Goal: Information Seeking & Learning: Compare options

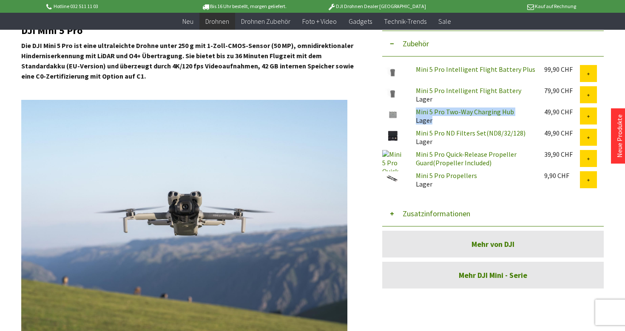
drag, startPoint x: 404, startPoint y: 1, endPoint x: 440, endPoint y: 114, distance: 118.4
click at [440, 114] on link "Mini 5 Pro Two-Way Charging Hub" at bounding box center [465, 111] width 98 height 8
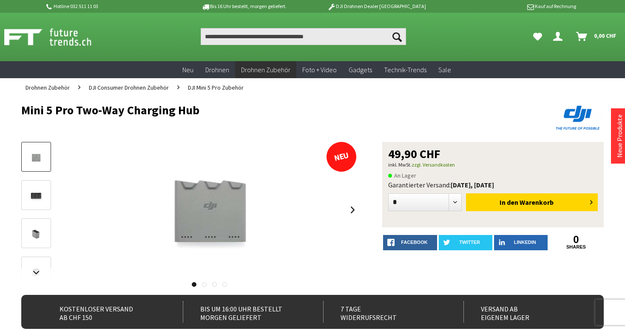
drag, startPoint x: 19, startPoint y: 110, endPoint x: 226, endPoint y: 114, distance: 207.4
copy h1 "Mini 5 Pro Two-Way Charging Hub"
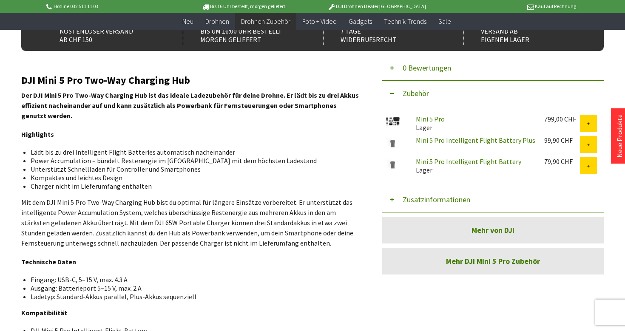
scroll to position [278, 0]
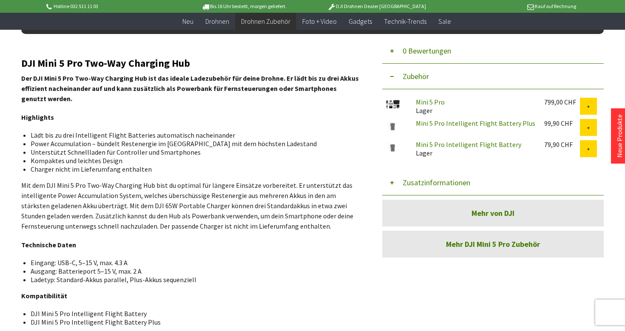
click at [174, 119] on p "Highlights" at bounding box center [190, 117] width 338 height 10
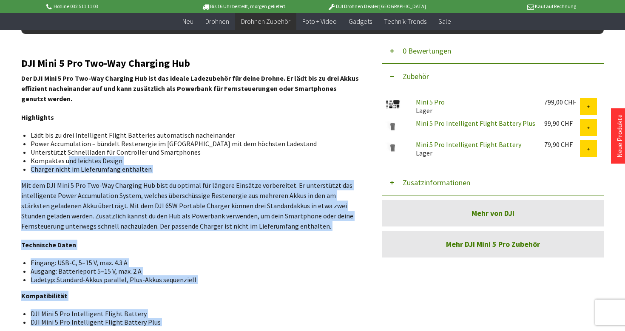
drag, startPoint x: 19, startPoint y: 59, endPoint x: 65, endPoint y: 158, distance: 109.3
click at [65, 158] on div "Menü schließen Kategorien Neu Drohnen Drohnen Zubehör DJI Enterprise Drohnen Zu…" at bounding box center [312, 104] width 625 height 605
click at [65, 158] on li "Kompaktes und leichtes Design" at bounding box center [192, 160] width 322 height 8
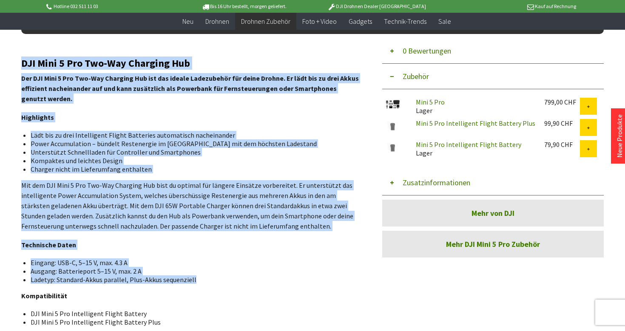
drag, startPoint x: 23, startPoint y: 66, endPoint x: 196, endPoint y: 281, distance: 276.5
click at [196, 281] on div "DJI Mini 5 Pro Two-Way Charging Hub Der DJI Mini 5 Pro Two-Way Charging Hub ist…" at bounding box center [190, 217] width 338 height 319
copy div "DJI Mini 5 Pro Two-Way Charging Hub Der DJI Mini 5 Pro Two-Way Charging Hub ist…"
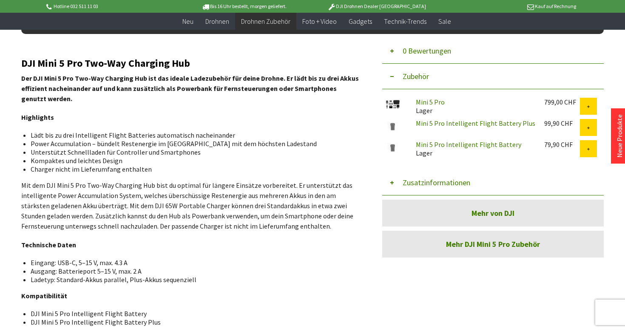
click at [204, 252] on div "DJI Mini 5 Pro Two-Way Charging Hub Der DJI Mini 5 Pro Two-Way Charging Hub ist…" at bounding box center [190, 217] width 338 height 319
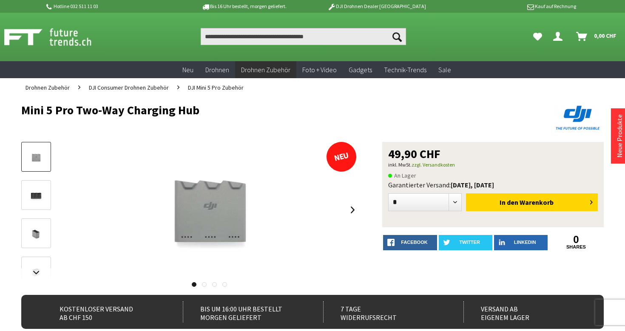
scroll to position [0, 0]
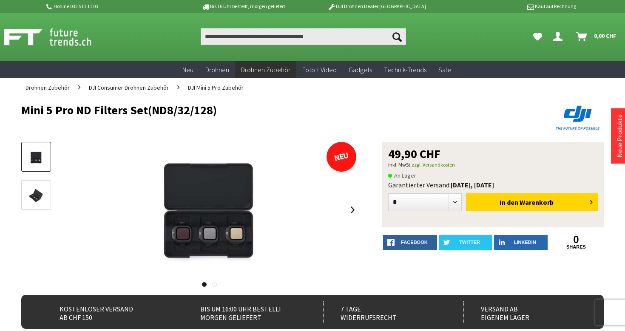
drag, startPoint x: 20, startPoint y: 113, endPoint x: 233, endPoint y: 117, distance: 212.9
drag, startPoint x: 232, startPoint y: 112, endPoint x: 17, endPoint y: 114, distance: 214.6
copy h1 "Mini 5 Pro ND Filters Set(ND8/32/128)"
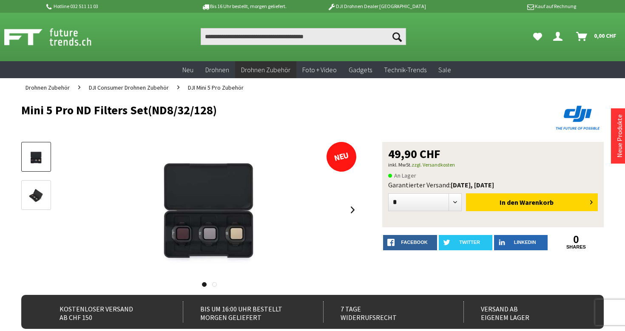
click at [30, 112] on h1 "Mini 5 Pro ND Filters Set(ND8/32/128)" at bounding box center [254, 110] width 466 height 13
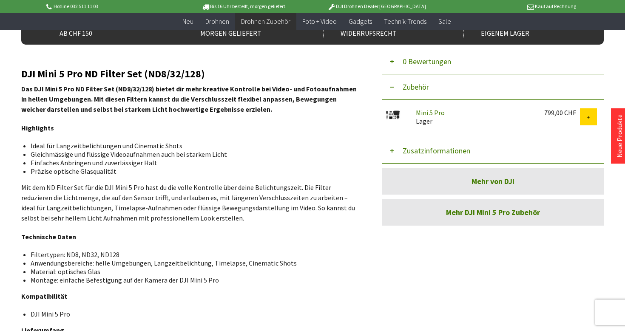
scroll to position [268, 0]
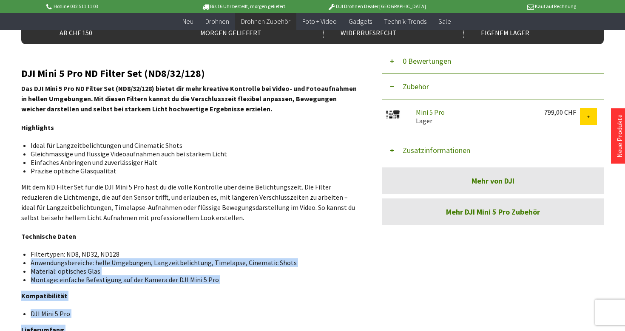
drag, startPoint x: 17, startPoint y: 66, endPoint x: 130, endPoint y: 255, distance: 219.5
click at [130, 255] on div "Menü schließen Kategorien Neu Drohnen Drohnen Zubehör DJI Enterprise Drohnen Zu…" at bounding box center [312, 132] width 625 height 641
click at [129, 256] on li "Filtertypen: ND8, ND32, ND128" at bounding box center [192, 254] width 322 height 8
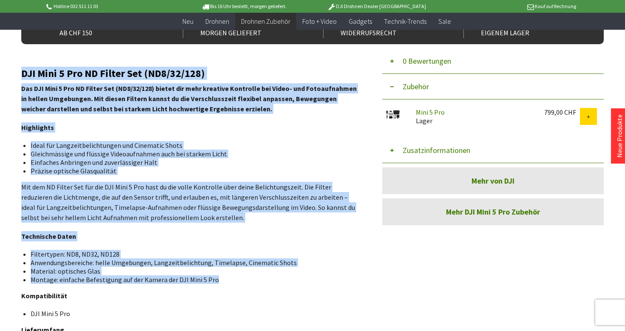
drag, startPoint x: 21, startPoint y: 71, endPoint x: 213, endPoint y: 280, distance: 283.5
click at [213, 280] on div "DJI Mini 5 Pro ND Filter Set (ND8/32/128) Das DJI Mini 5 Pro ND Filter Set (ND8…" at bounding box center [190, 245] width 338 height 355
copy div "DJI Mini 5 Pro ND Filter Set (ND8/32/128) Das DJI Mini 5 Pro ND Filter Set (ND8…"
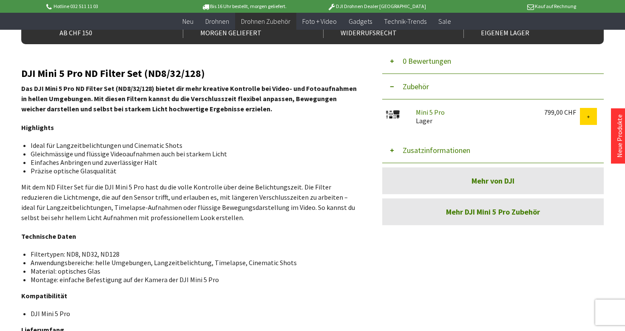
click at [218, 228] on div "DJI Mini 5 Pro ND Filter Set (ND8/32/128) Das DJI Mini 5 Pro ND Filter Set (ND8…" at bounding box center [190, 245] width 338 height 355
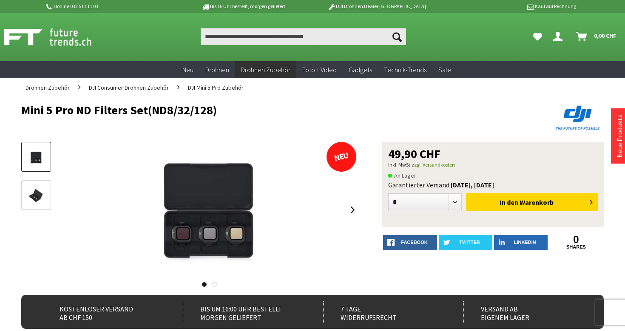
scroll to position [0, 0]
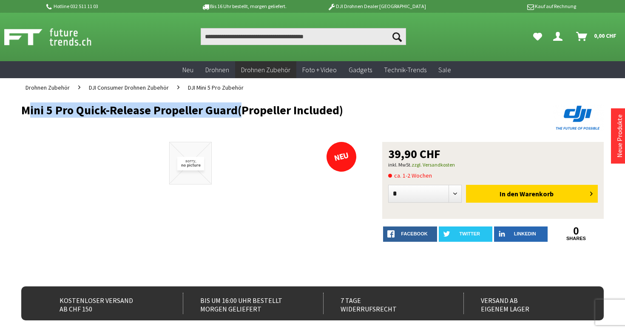
drag, startPoint x: 15, startPoint y: 111, endPoint x: 233, endPoint y: 110, distance: 217.5
copy h1 "Mini 5 Pro Quick-Release Propeller Guard"
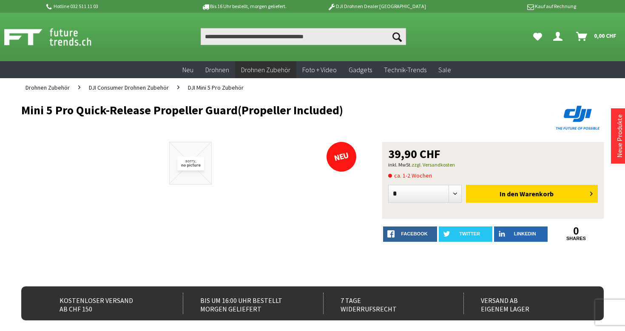
click at [233, 110] on h1 "Mini 5 Pro Quick-Release Propeller Guard(Propeller Included)" at bounding box center [254, 110] width 466 height 13
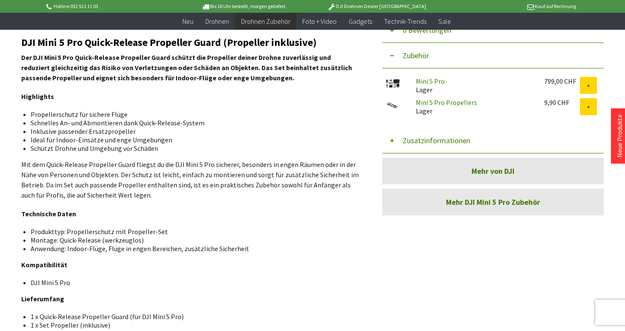
scroll to position [290, 0]
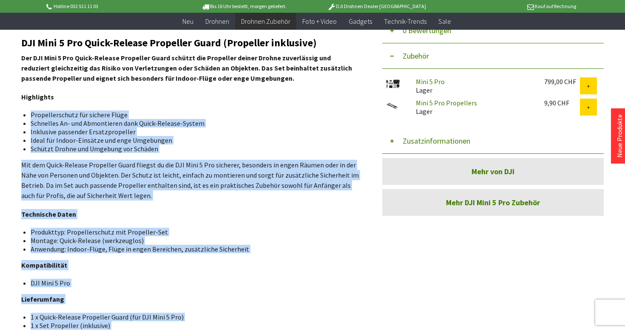
drag, startPoint x: 19, startPoint y: 39, endPoint x: 63, endPoint y: 93, distance: 69.7
click at [63, 93] on div "Menü schließen Kategorien Neu Drohnen Drohnen Zubehör DJI Enterprise Drohnen Zu…" at bounding box center [312, 74] width 625 height 568
click at [63, 93] on p "Highlights" at bounding box center [190, 97] width 338 height 10
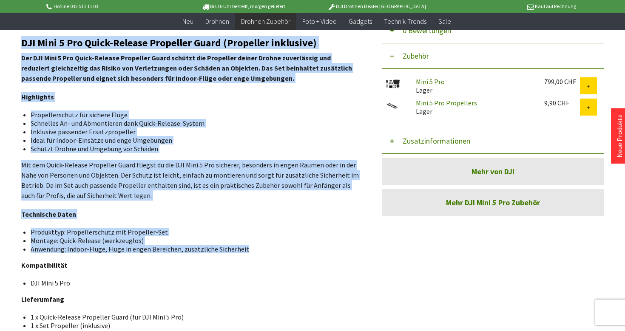
drag, startPoint x: 22, startPoint y: 41, endPoint x: 246, endPoint y: 246, distance: 303.4
click at [246, 246] on div "DJI Mini 5 Pro Quick-Release Propeller Guard (Propeller inklusive) Der DJI Mini…" at bounding box center [190, 183] width 338 height 292
copy div "DJI Mini 5 Pro Quick-Release Propeller Guard (Propeller inklusive) Der DJI Mini…"
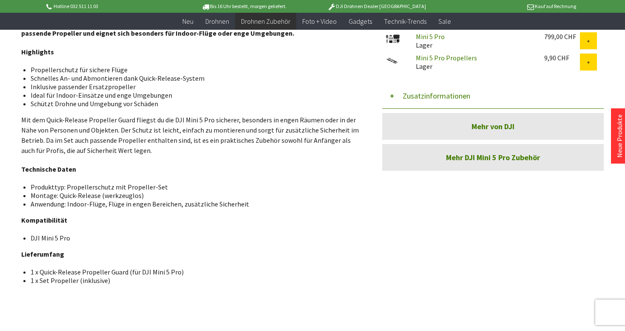
click at [246, 246] on div "DJI Mini 5 Pro Quick-Release Propeller Guard (Propeller inklusive) Der DJI Mini…" at bounding box center [190, 138] width 338 height 292
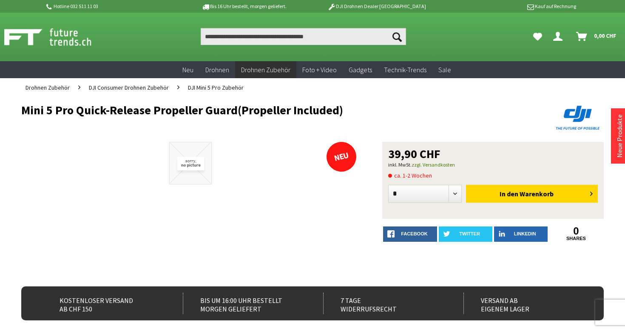
scroll to position [0, 0]
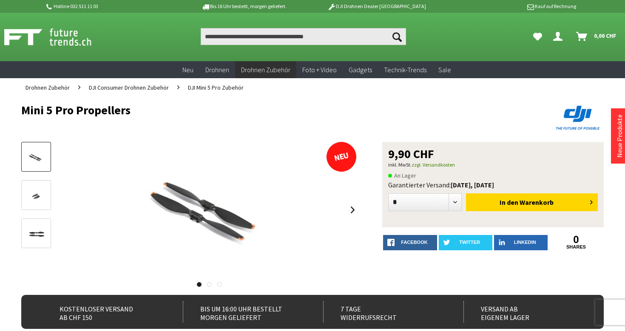
drag, startPoint x: 21, startPoint y: 110, endPoint x: 164, endPoint y: 105, distance: 143.3
click at [164, 105] on h1 "Mini 5 Pro Propellers" at bounding box center [254, 110] width 466 height 13
copy h1 "Mini 5 Pro Propellers"
click at [164, 105] on h1 "Mini 5 Pro Propellers" at bounding box center [254, 110] width 466 height 13
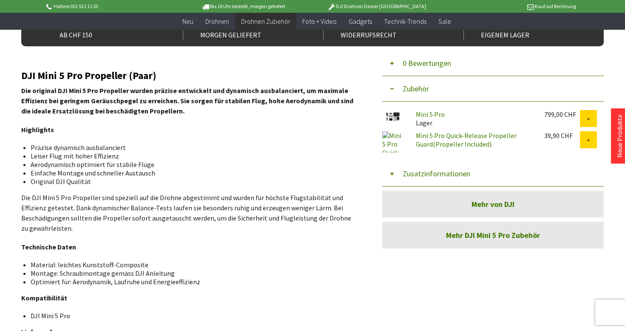
scroll to position [269, 0]
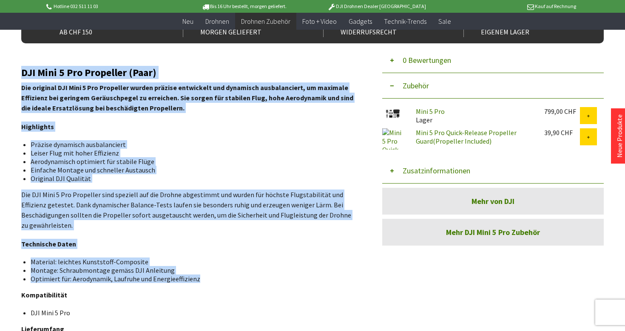
drag, startPoint x: 22, startPoint y: 70, endPoint x: 196, endPoint y: 271, distance: 265.9
click at [196, 271] on div "DJI Mini 5 Pro Propeller (Paar) Die original DJI Mini 5 Pro Propeller wurden pr…" at bounding box center [190, 221] width 338 height 309
copy div "LOR Ipsu 8 Dol Sitametco (Adip) Eli seddoeiu TEM Inci 2 Utl Etdolorem aliqua en…"
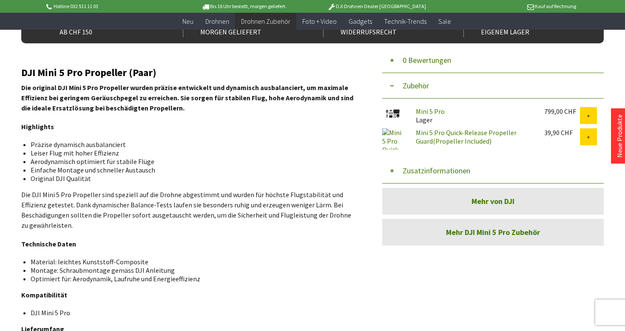
click at [182, 244] on div "DJI Mini 5 Pro Propeller (Paar) Die original DJI Mini 5 Pro Propeller wurden pr…" at bounding box center [190, 221] width 338 height 309
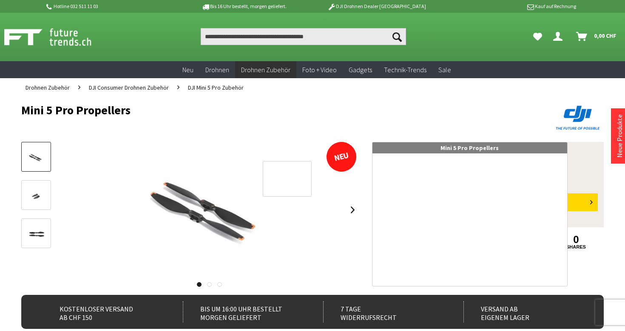
scroll to position [0, 0]
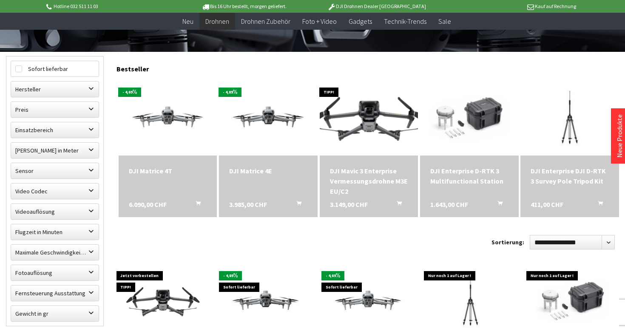
scroll to position [223, 0]
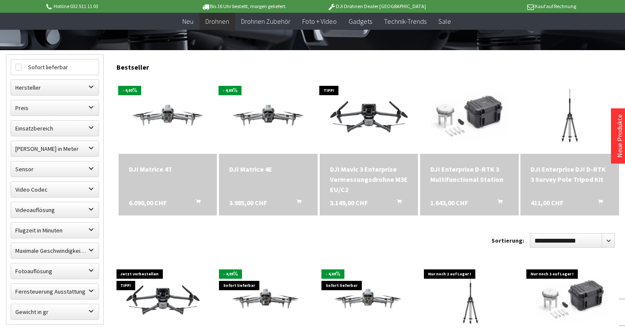
click at [187, 148] on span at bounding box center [168, 115] width 99 height 76
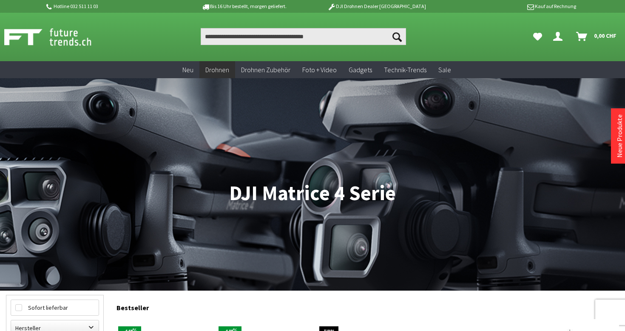
scroll to position [0, 0]
click at [255, 35] on input "Produkt, Marke, Kategorie, EAN, Artikelnummer…" at bounding box center [304, 36] width 206 height 17
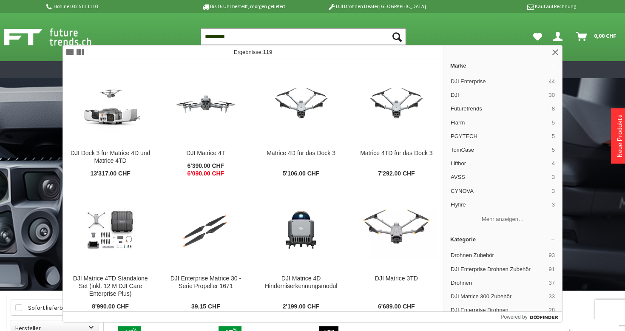
type input "**********"
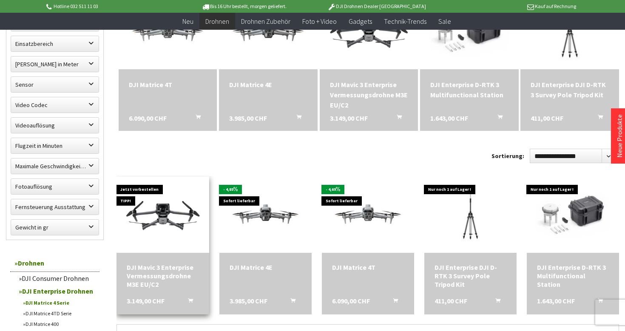
scroll to position [308, 0]
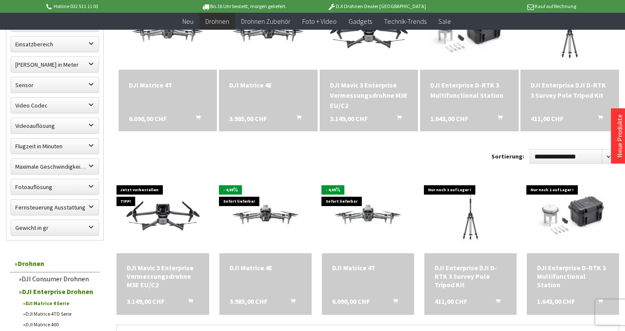
click at [175, 119] on div "6.090,00 CHF In den Warenkorb" at bounding box center [178, 122] width 99 height 18
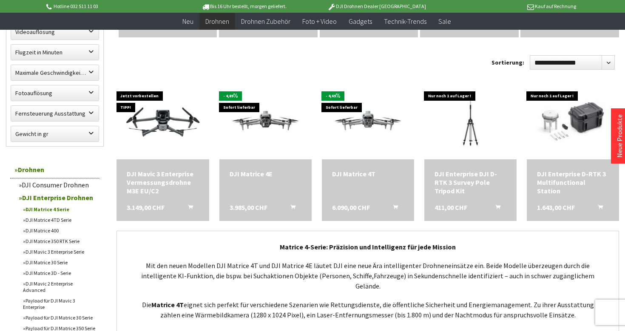
scroll to position [366, 0]
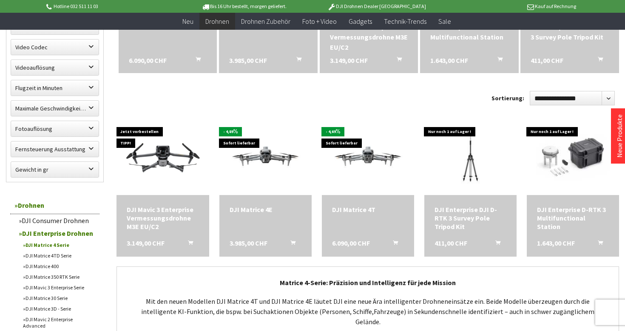
click at [41, 254] on link "DJI Matrice 4TD Serie" at bounding box center [59, 255] width 81 height 11
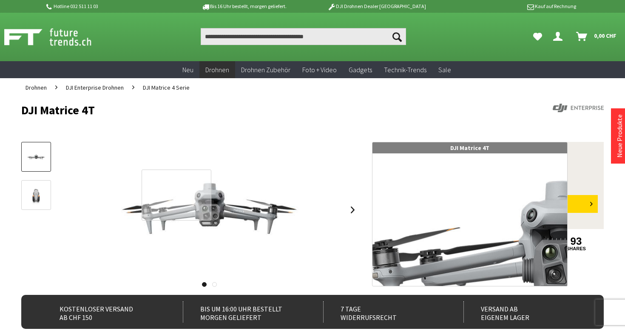
scroll to position [0, 0]
click at [176, 197] on div at bounding box center [176, 195] width 70 height 51
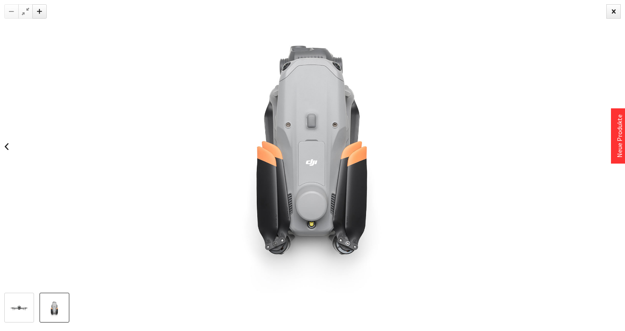
click at [61, 309] on img at bounding box center [54, 308] width 25 height 19
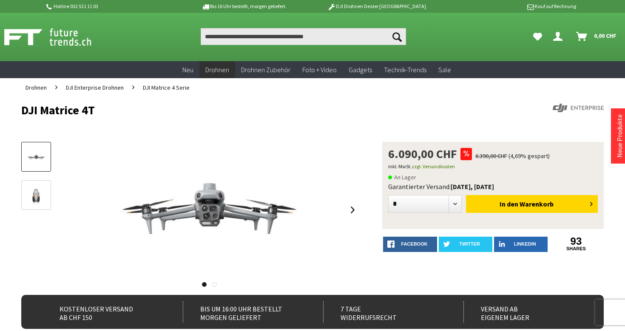
drag, startPoint x: 20, startPoint y: 110, endPoint x: 136, endPoint y: 109, distance: 115.6
copy h1 "DJI Matrice 4T"
click at [136, 109] on h1 "DJI Matrice 4T" at bounding box center [254, 110] width 466 height 13
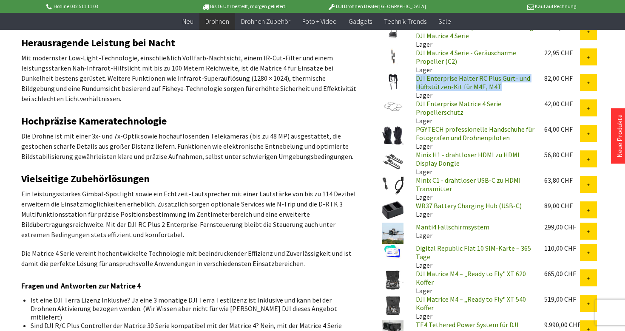
scroll to position [484, 0]
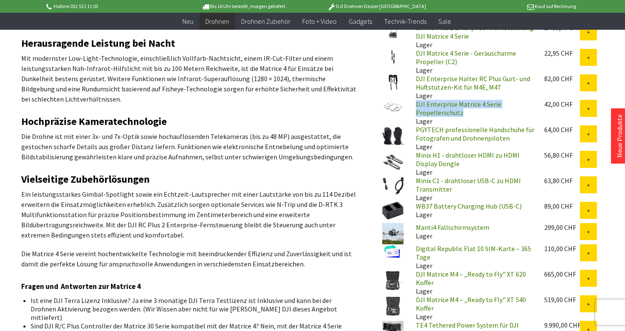
click at [424, 130] on link "PGYTECH professionelle Handschuhe für Fotografen und Drohnenpiloten" at bounding box center [475, 133] width 119 height 17
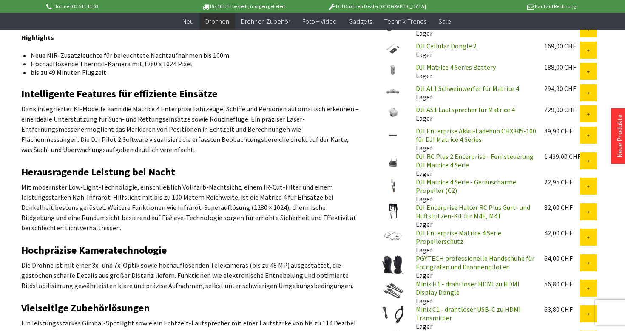
scroll to position [365, 0]
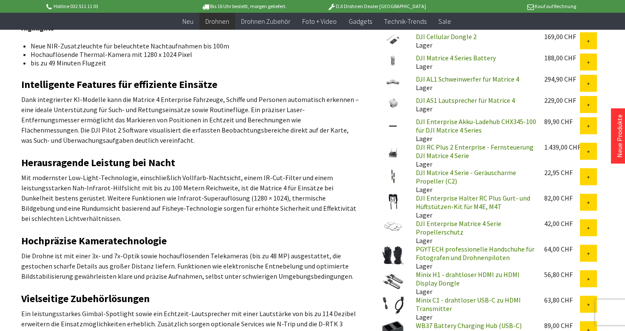
click at [542, 1] on p "Kauf auf Rechnung" at bounding box center [509, 6] width 133 height 10
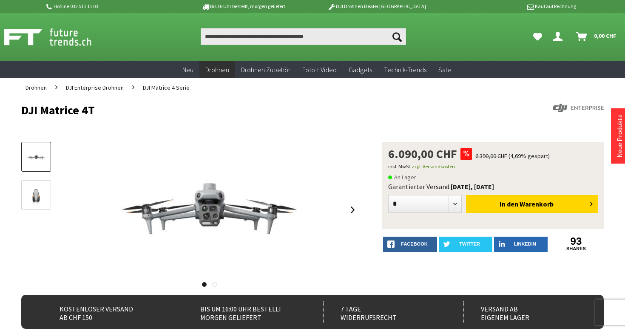
scroll to position [0, 0]
drag, startPoint x: 16, startPoint y: 110, endPoint x: 143, endPoint y: 110, distance: 127.0
copy h1 "DJI Matrice 4E"
click at [143, 110] on h1 "DJI Matrice 4E" at bounding box center [254, 110] width 466 height 13
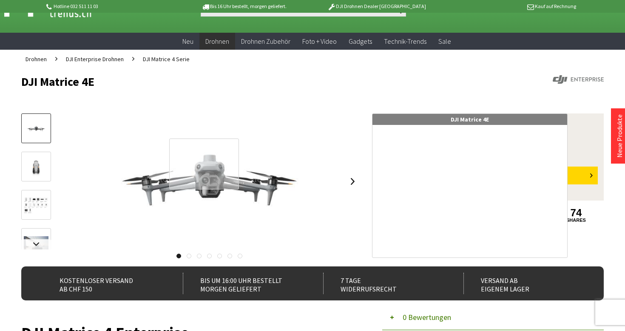
scroll to position [29, 0]
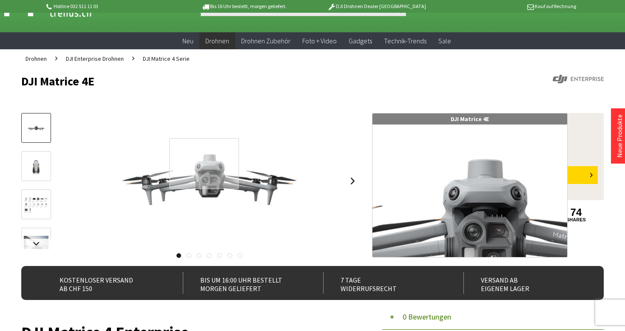
click at [204, 164] on div at bounding box center [204, 163] width 70 height 51
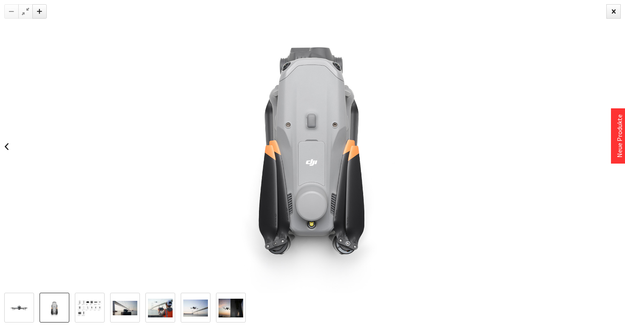
click at [51, 306] on img at bounding box center [54, 308] width 25 height 19
click at [94, 311] on img at bounding box center [89, 308] width 25 height 17
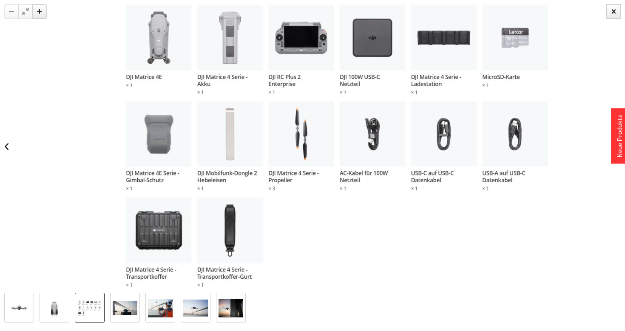
click at [378, 160] on img at bounding box center [336, 146] width 438 height 293
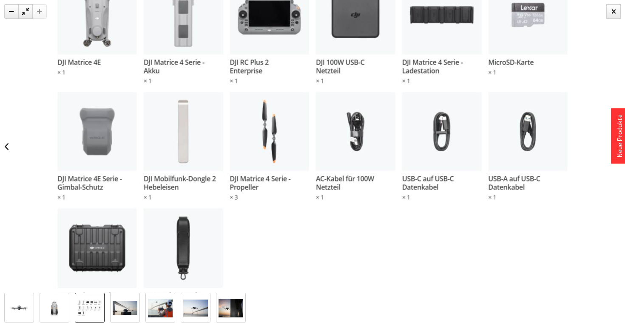
click at [120, 317] on link at bounding box center [125, 308] width 30 height 30
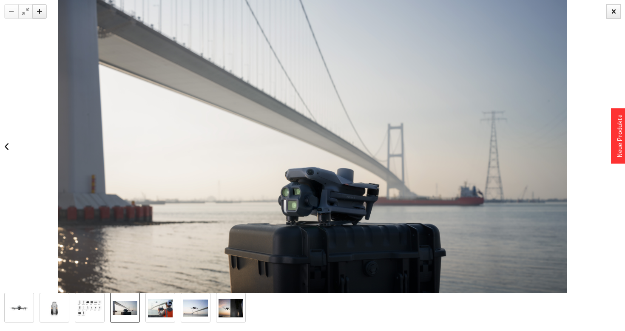
click at [154, 310] on img at bounding box center [160, 308] width 25 height 19
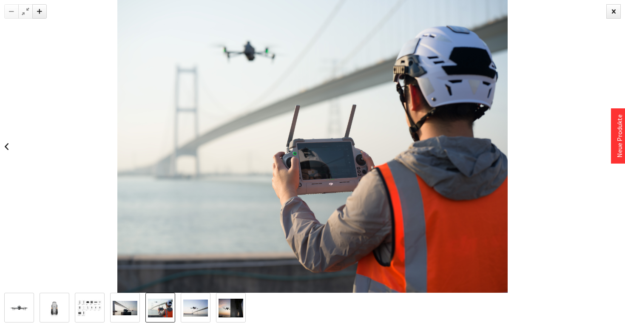
click at [204, 308] on img at bounding box center [195, 308] width 25 height 17
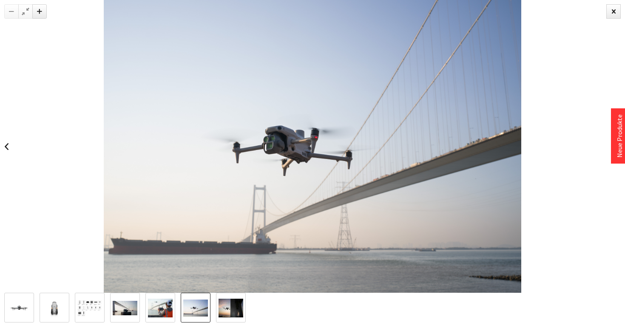
click at [229, 308] on img at bounding box center [230, 308] width 25 height 19
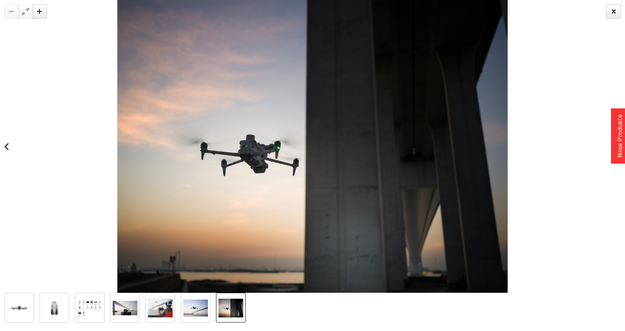
click at [198, 312] on img at bounding box center [195, 308] width 25 height 17
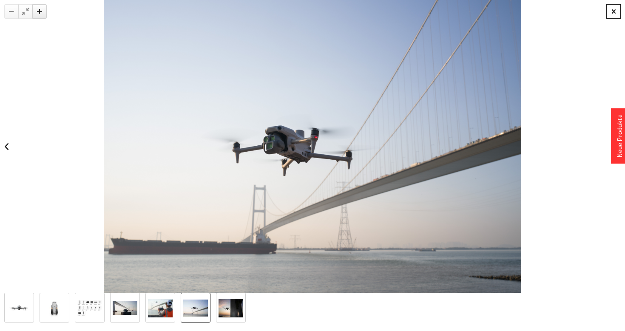
click at [608, 10] on div at bounding box center [613, 11] width 14 height 14
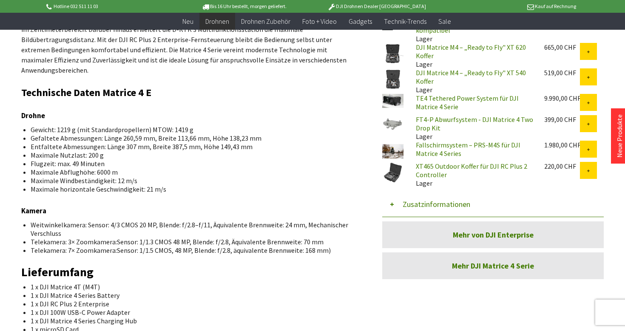
scroll to position [723, 0]
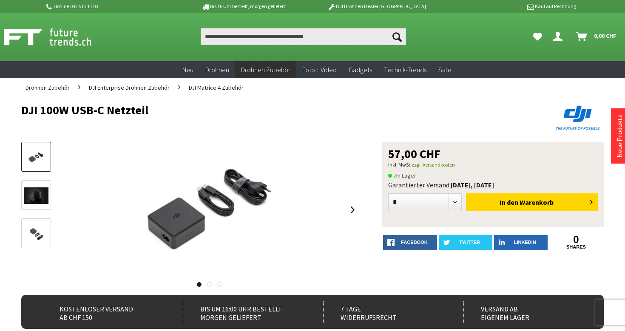
drag, startPoint x: 16, startPoint y: 107, endPoint x: 166, endPoint y: 109, distance: 150.0
copy h1 "DJI 100W USB-C Netzteil"
click at [166, 109] on h1 "DJI 100W USB-C Netzteil" at bounding box center [254, 110] width 466 height 13
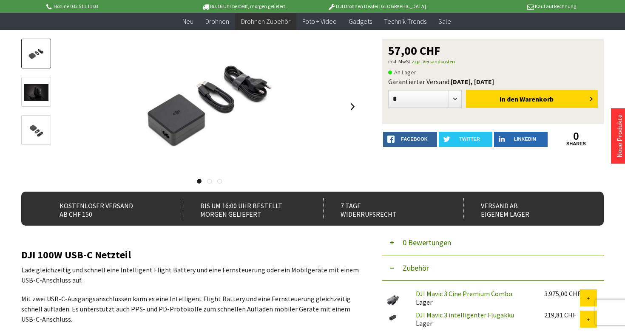
scroll to position [56, 0]
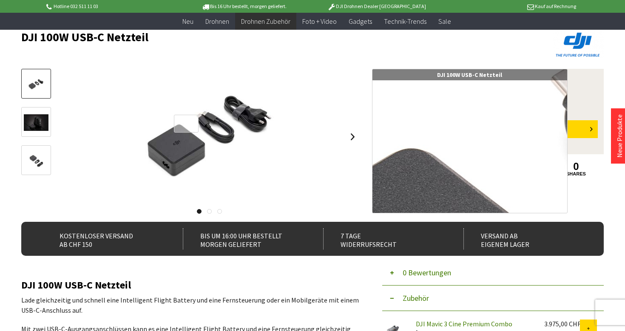
click at [190, 130] on div at bounding box center [186, 124] width 25 height 18
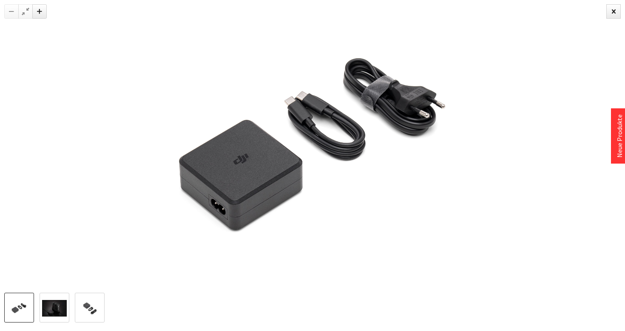
click at [59, 303] on img at bounding box center [54, 308] width 25 height 17
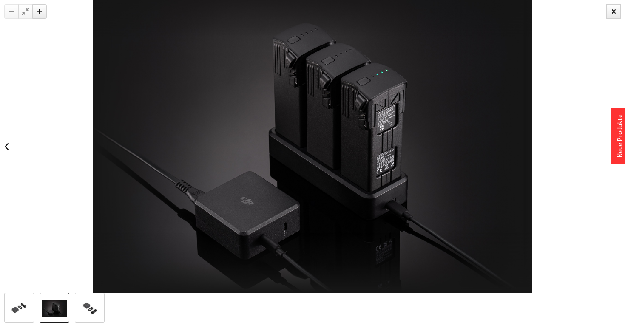
click at [291, 167] on img at bounding box center [312, 146] width 439 height 293
click at [83, 310] on img at bounding box center [89, 308] width 25 height 17
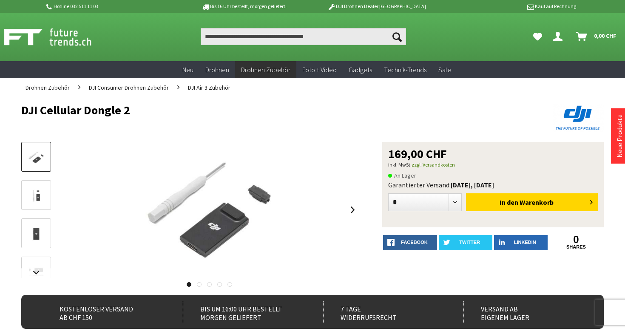
drag, startPoint x: 11, startPoint y: 110, endPoint x: 137, endPoint y: 110, distance: 125.8
copy h1 "DJI Cellular Dongle 2"
click at [137, 110] on h1 "DJI Cellular Dongle 2" at bounding box center [254, 110] width 466 height 13
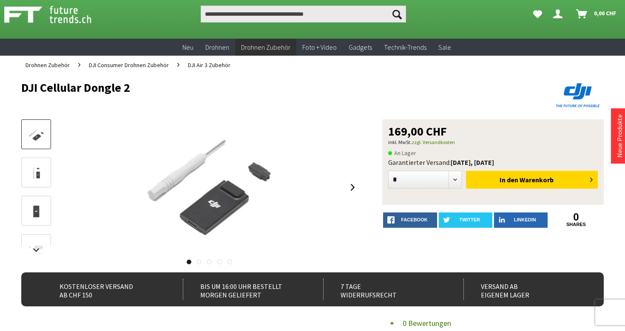
scroll to position [40, 0]
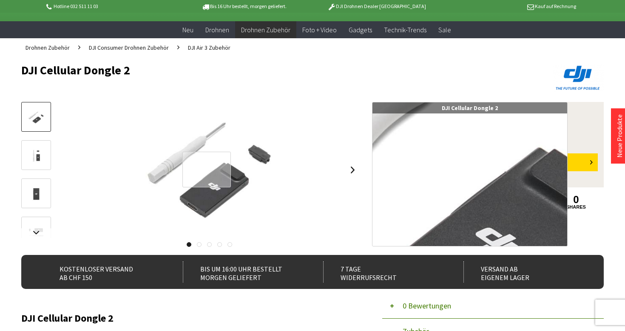
click at [206, 170] on div at bounding box center [206, 170] width 49 height 36
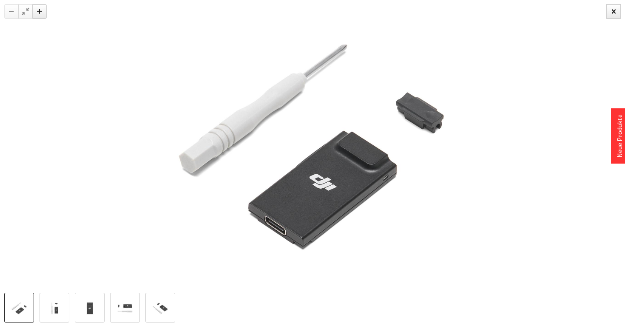
click at [293, 185] on img at bounding box center [312, 146] width 439 height 293
click at [56, 317] on link at bounding box center [55, 308] width 30 height 30
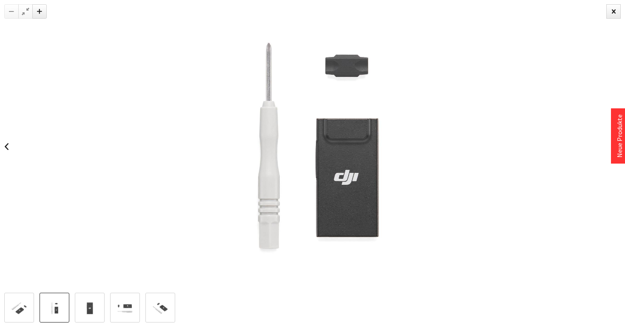
click at [80, 316] on img at bounding box center [89, 308] width 25 height 17
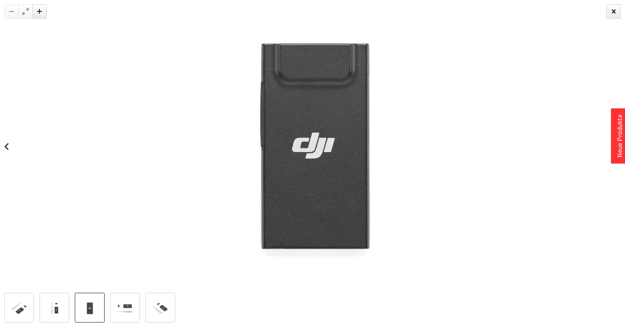
drag, startPoint x: 142, startPoint y: 296, endPoint x: 136, endPoint y: 299, distance: 7.0
click at [136, 299] on link at bounding box center [125, 308] width 30 height 30
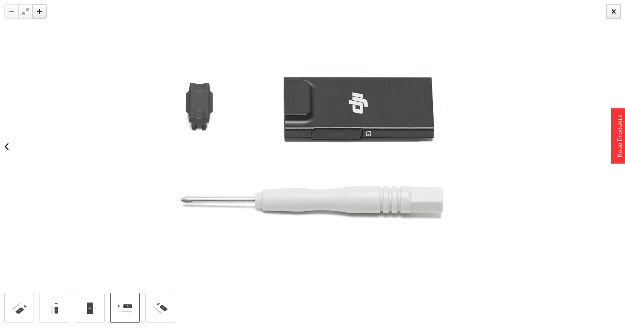
click at [287, 183] on img at bounding box center [312, 146] width 439 height 293
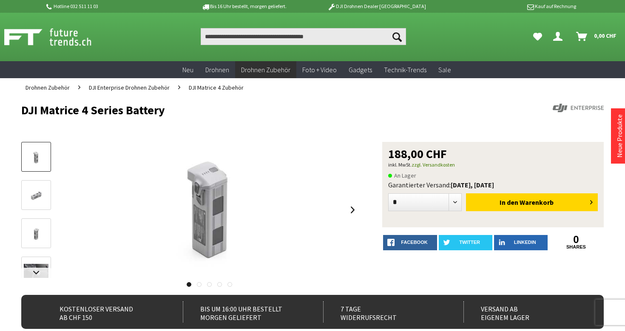
drag, startPoint x: 14, startPoint y: 111, endPoint x: 179, endPoint y: 112, distance: 165.3
copy h1 "DJI Matrice 4 Series Battery"
click at [178, 111] on h1 "DJI Matrice 4 Series Battery" at bounding box center [254, 110] width 466 height 13
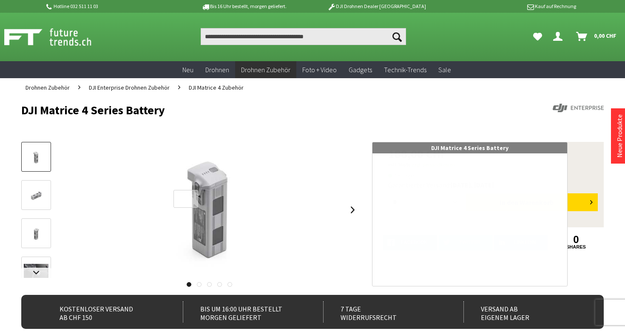
click at [186, 199] on div at bounding box center [185, 199] width 25 height 18
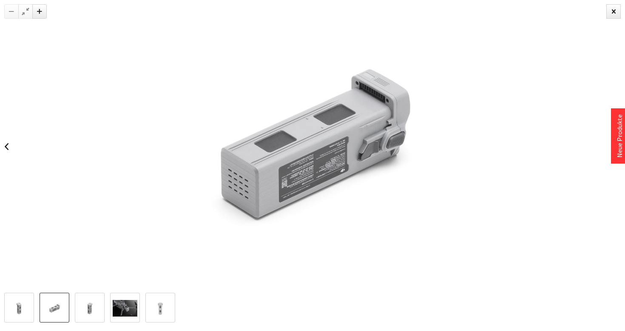
click at [50, 297] on link at bounding box center [55, 308] width 30 height 30
click at [254, 197] on img at bounding box center [312, 146] width 439 height 293
click at [83, 313] on img at bounding box center [89, 308] width 25 height 17
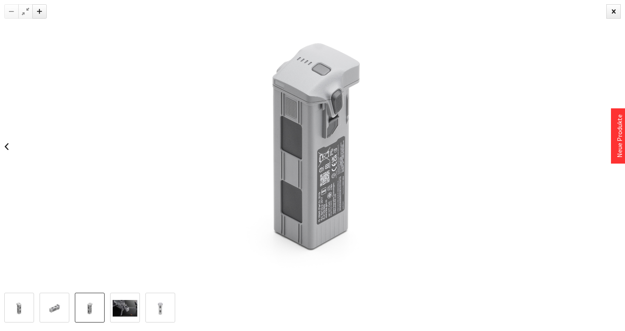
click at [116, 304] on img at bounding box center [125, 308] width 25 height 17
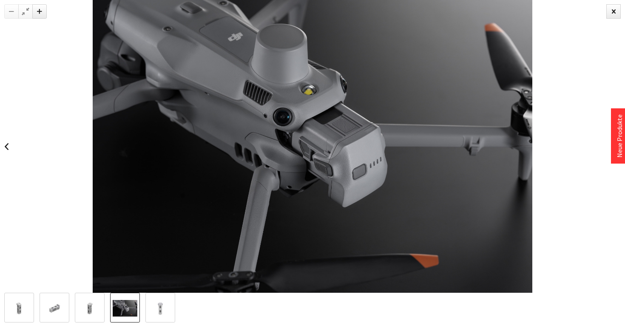
click at [175, 295] on div at bounding box center [91, 308] width 175 height 30
click at [156, 308] on img at bounding box center [160, 308] width 25 height 17
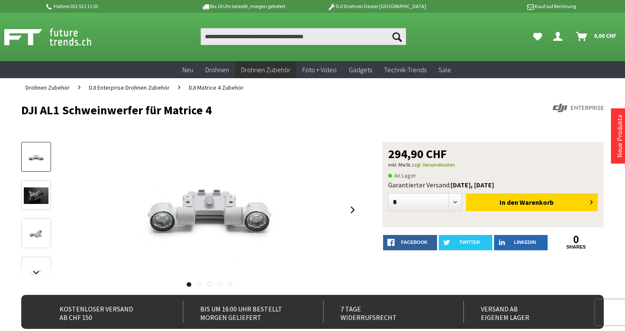
drag, startPoint x: 13, startPoint y: 111, endPoint x: 220, endPoint y: 111, distance: 207.8
copy h1 "DJI AL1 Schweinwerfer für Matrice 4"
click at [220, 111] on h1 "DJI AL1 Schweinwerfer für Matrice 4" at bounding box center [254, 110] width 466 height 13
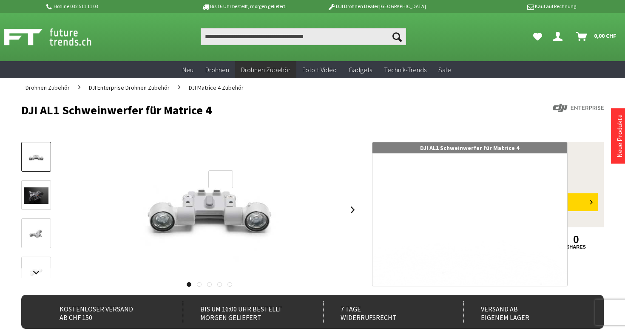
click at [218, 189] on div at bounding box center [220, 179] width 25 height 18
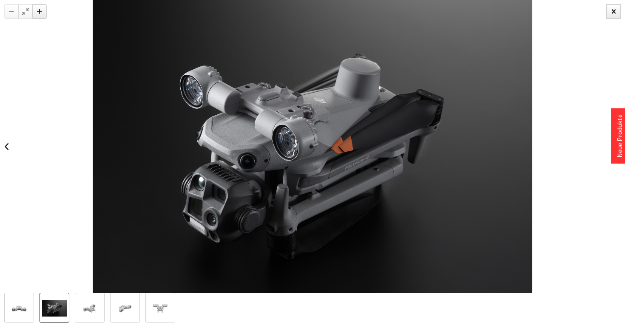
click at [58, 305] on img at bounding box center [54, 308] width 25 height 17
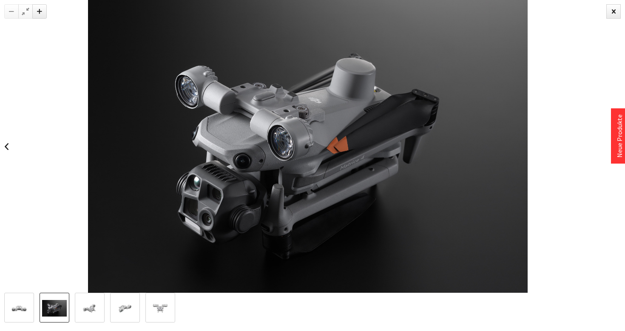
click at [84, 310] on img at bounding box center [89, 308] width 25 height 17
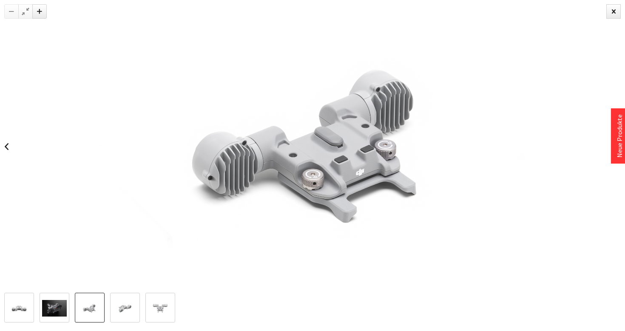
click at [127, 301] on img at bounding box center [125, 308] width 25 height 17
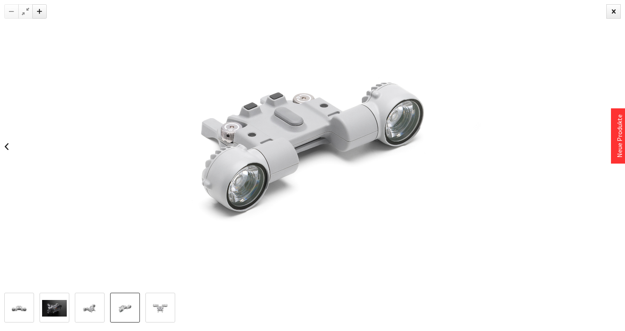
click at [152, 307] on img at bounding box center [160, 308] width 25 height 17
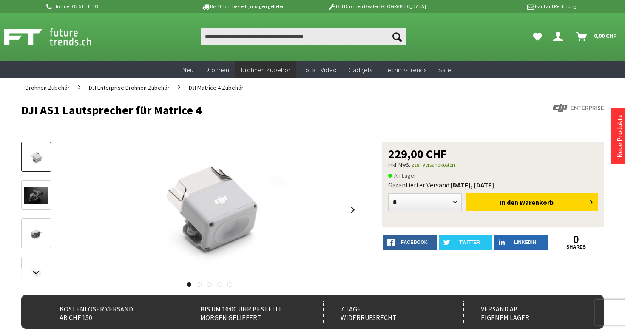
drag, startPoint x: 16, startPoint y: 109, endPoint x: 236, endPoint y: 107, distance: 220.5
copy h1 "DJI AS1 Lautsprecher für Matrice 4"
click at [236, 107] on h1 "DJI AS1 Lautsprecher für Matrice 4" at bounding box center [254, 110] width 466 height 13
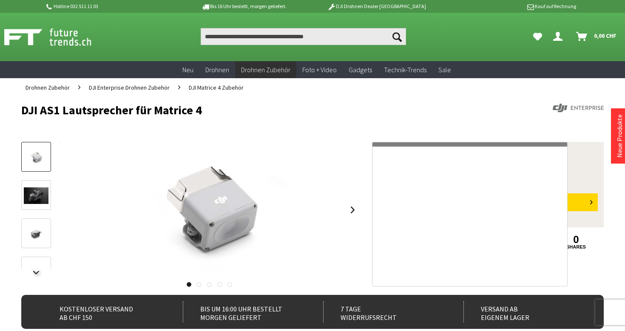
click at [210, 202] on img at bounding box center [209, 210] width 204 height 136
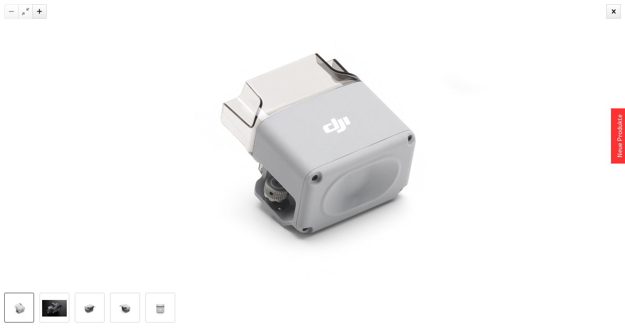
click at [59, 305] on img at bounding box center [54, 308] width 25 height 17
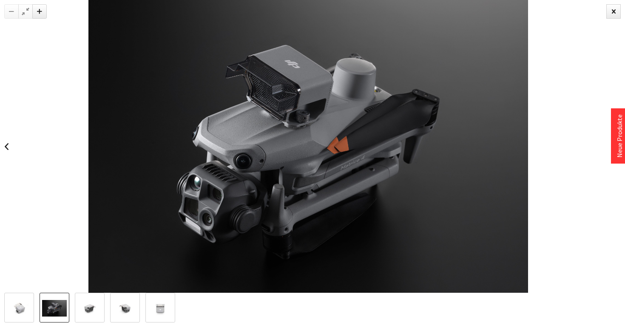
click at [330, 195] on img at bounding box center [307, 146] width 439 height 293
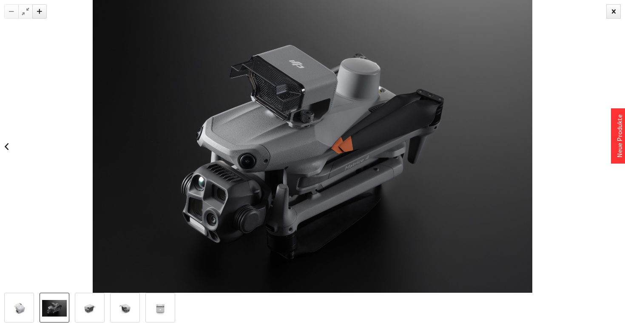
click at [91, 312] on img at bounding box center [89, 308] width 25 height 17
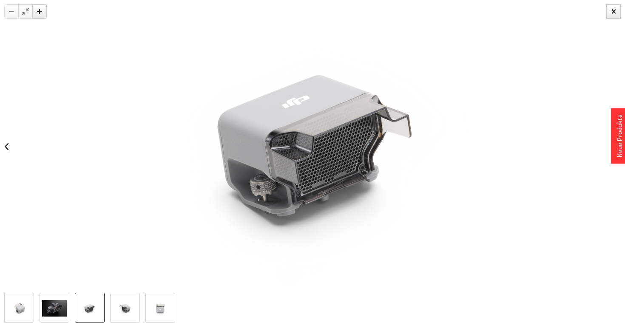
click at [300, 202] on img at bounding box center [312, 146] width 439 height 293
click at [121, 304] on img at bounding box center [125, 308] width 25 height 17
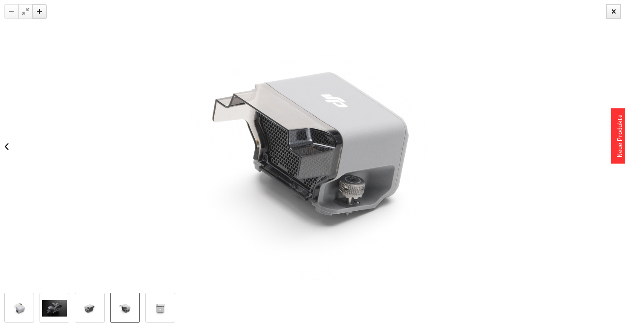
click at [150, 306] on img at bounding box center [160, 308] width 25 height 17
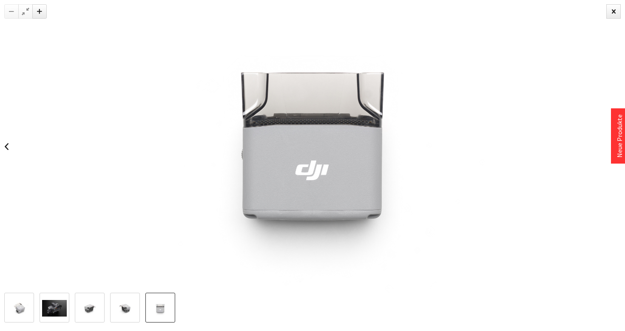
click at [311, 170] on img at bounding box center [312, 146] width 439 height 293
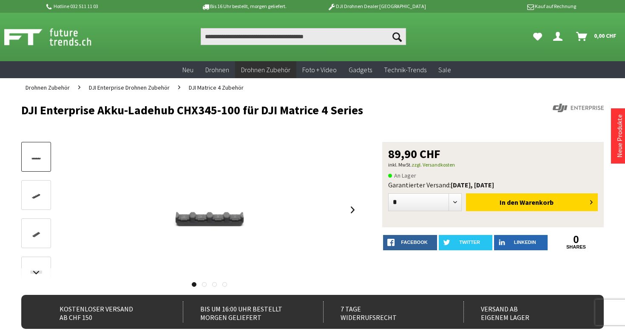
drag, startPoint x: 12, startPoint y: 116, endPoint x: 381, endPoint y: 111, distance: 368.8
copy h1 "DJI Enterprise Akku-Ladehub CHX345-100 für DJI Matrice 4 Series"
click at [381, 111] on h1 "DJI Enterprise Akku-Ladehub CHX345-100 für DJI Matrice 4 Series" at bounding box center [254, 110] width 466 height 13
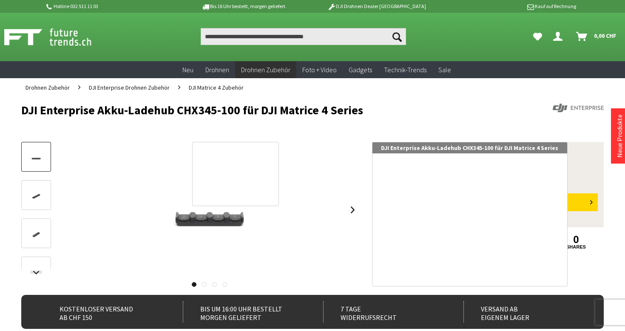
click at [216, 187] on div at bounding box center [235, 174] width 87 height 64
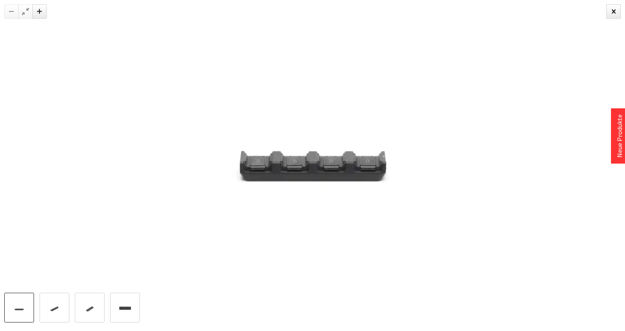
click at [47, 306] on img at bounding box center [54, 308] width 25 height 18
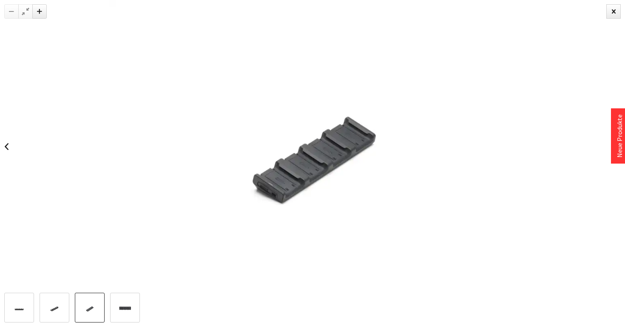
click at [95, 304] on img at bounding box center [89, 308] width 25 height 18
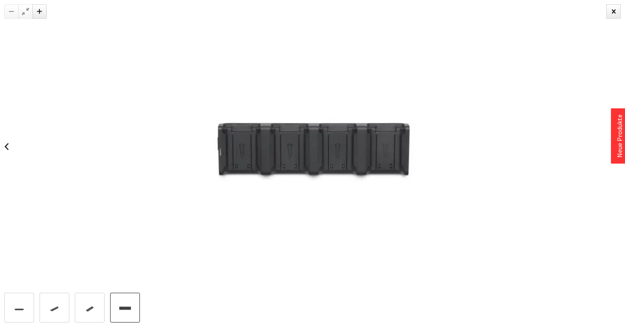
click at [120, 315] on img at bounding box center [125, 308] width 25 height 18
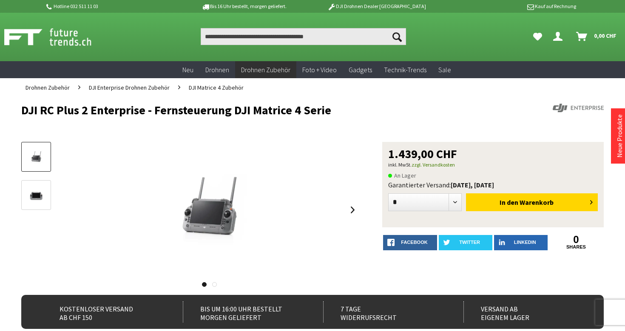
drag, startPoint x: 17, startPoint y: 112, endPoint x: 366, endPoint y: 113, distance: 348.8
copy h1 "DJI RC Plus 2 Enterprise - Fernsteuerung DJI Matrice 4 Serie"
click at [366, 113] on h1 "DJI RC Plus 2 Enterprise - Fernsteuerung DJI Matrice 4 Serie" at bounding box center [254, 110] width 466 height 13
click at [0, 0] on div at bounding box center [0, 0] width 0 height 0
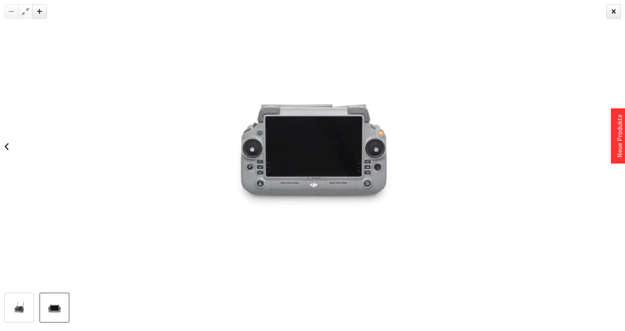
click at [53, 313] on img at bounding box center [54, 308] width 25 height 25
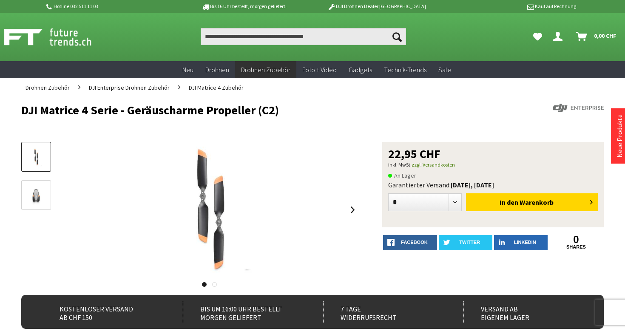
drag, startPoint x: 14, startPoint y: 106, endPoint x: 286, endPoint y: 114, distance: 272.0
copy h1 "DJI Matrice 4 Serie - Geräuscharme Propeller (C2)"
click at [286, 113] on h1 "DJI Matrice 4 Serie - Geräuscharme Propeller (C2)" at bounding box center [254, 110] width 466 height 13
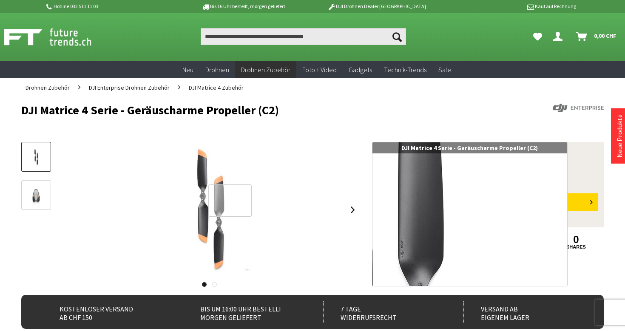
click at [218, 217] on div at bounding box center [229, 200] width 43 height 32
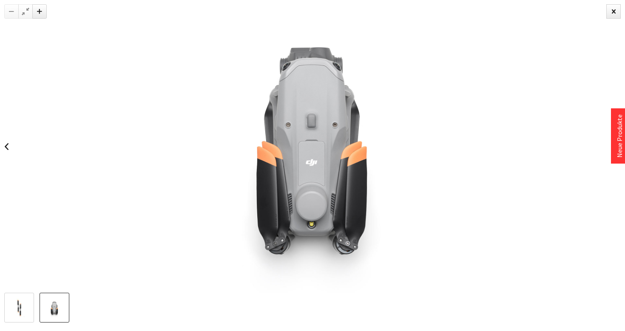
click at [60, 304] on img at bounding box center [54, 308] width 25 height 19
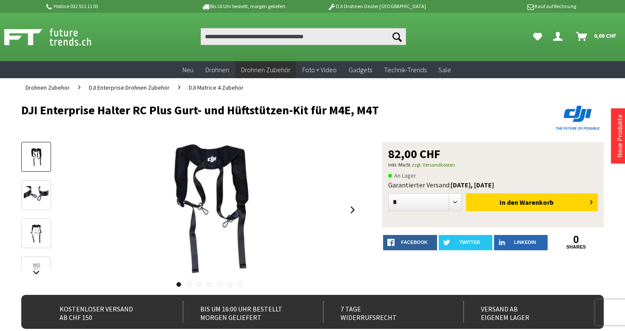
drag, startPoint x: 12, startPoint y: 107, endPoint x: 438, endPoint y: 113, distance: 425.7
click at [438, 113] on div "Menü schließen Kategorien Neu Drohnen Drohnen Zubehör DJI Enterprise Drohnen Zu…" at bounding box center [312, 337] width 625 height 481
copy h1 "DJI Enterprise Halter RC Plus Gurt- und Hüftstützen-Kit für M4E, M4T"
click at [438, 113] on h1 "DJI Enterprise Halter RC Plus Gurt- und Hüftstützen-Kit für M4E, M4T" at bounding box center [254, 110] width 466 height 13
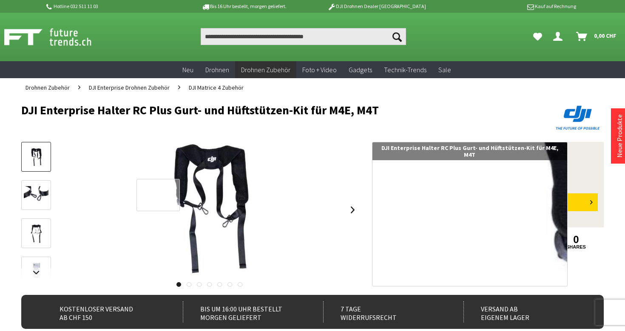
click at [174, 201] on div at bounding box center [157, 195] width 43 height 32
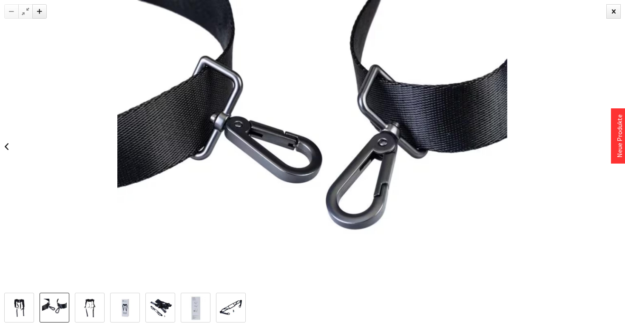
click at [62, 302] on img at bounding box center [54, 308] width 25 height 19
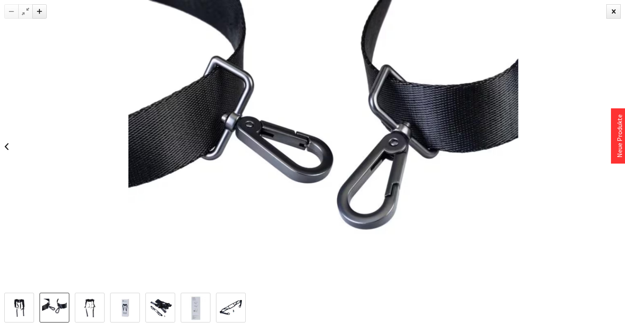
click at [265, 143] on img at bounding box center [323, 146] width 390 height 293
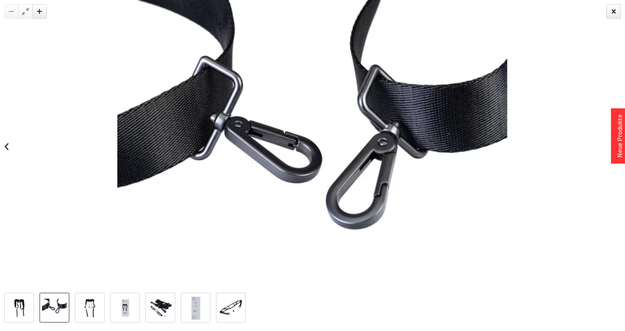
click at [91, 299] on img at bounding box center [89, 308] width 25 height 19
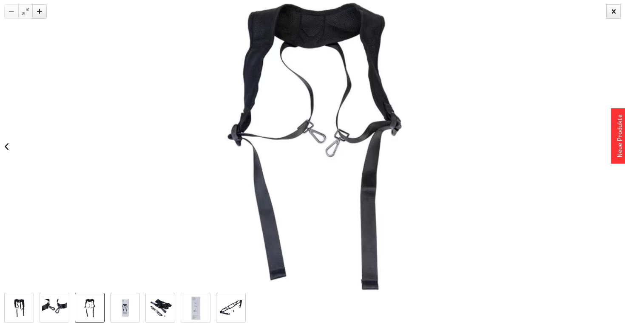
click at [304, 164] on img at bounding box center [312, 146] width 390 height 293
click at [127, 305] on img at bounding box center [125, 308] width 25 height 19
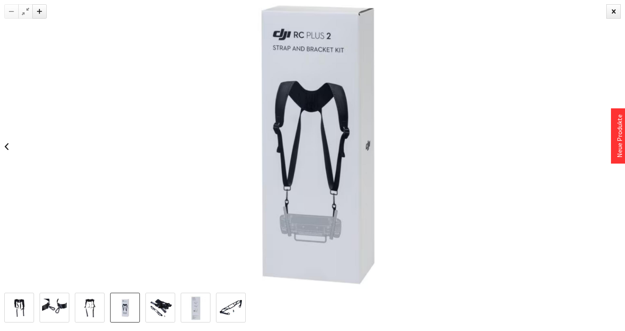
click at [153, 300] on img at bounding box center [160, 308] width 25 height 19
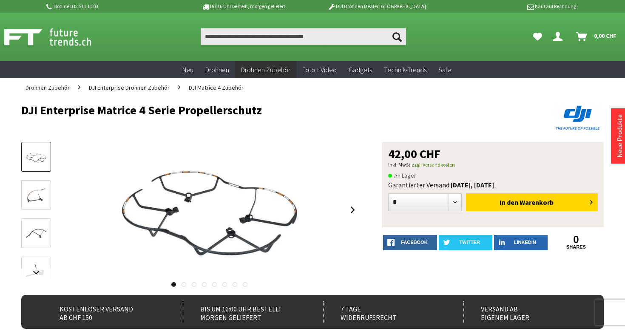
drag, startPoint x: 26, startPoint y: 110, endPoint x: 271, endPoint y: 110, distance: 244.3
click at [271, 110] on div "Menü schließen Kategorien Neu Drohnen Drohnen Zubehör DJI Enterprise Drohnen Zu…" at bounding box center [312, 327] width 625 height 460
copy h1 "DJI Enterprise Matrice 4 Serie Propellerschutz"
click at [271, 110] on h1 "DJI Enterprise Matrice 4 Serie Propellerschutz" at bounding box center [254, 110] width 466 height 13
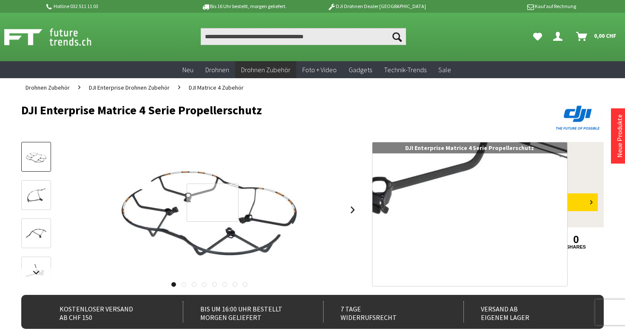
click at [212, 203] on div at bounding box center [213, 203] width 52 height 38
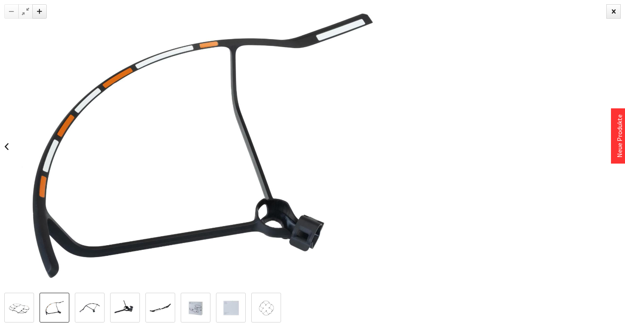
drag, startPoint x: 114, startPoint y: 176, endPoint x: 1, endPoint y: 226, distance: 123.3
click at [1, 226] on img at bounding box center [198, 146] width 465 height 293
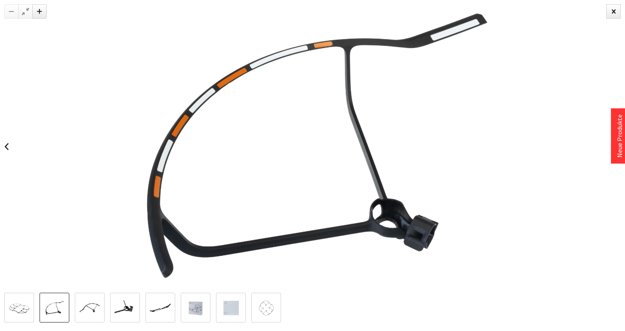
click at [88, 302] on img at bounding box center [89, 308] width 25 height 16
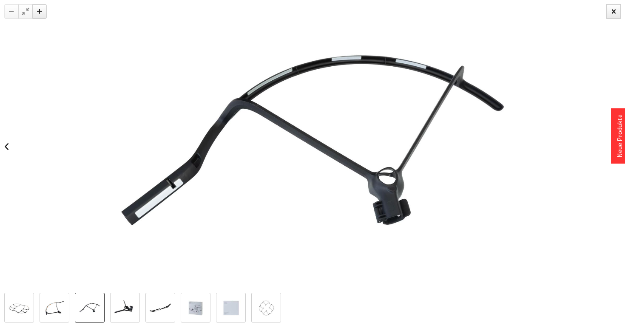
click at [260, 194] on img at bounding box center [312, 146] width 465 height 293
click at [119, 307] on img at bounding box center [125, 308] width 25 height 16
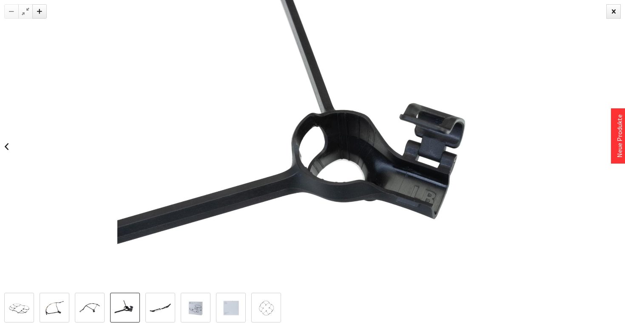
click at [158, 308] on img at bounding box center [160, 308] width 25 height 16
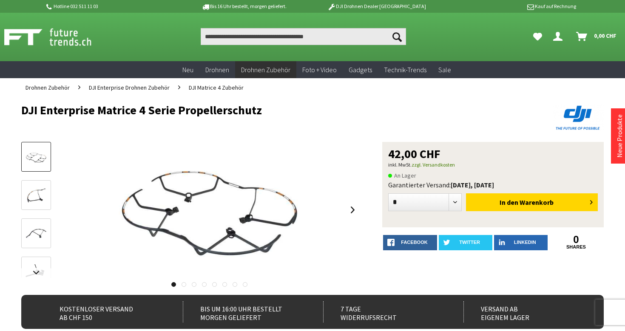
drag, startPoint x: 15, startPoint y: 111, endPoint x: 297, endPoint y: 111, distance: 281.3
click at [297, 111] on div "Menü schließen Kategorien Neu Drohnen Drohnen Zubehör DJI Enterprise Drohnen Zu…" at bounding box center [312, 327] width 625 height 460
copy h1 "DJI Enterprise Matrice 4 Serie Propellerschutz"
click at [296, 110] on h1 "DJI Enterprise Matrice 4 Serie Propellerschutz" at bounding box center [254, 110] width 466 height 13
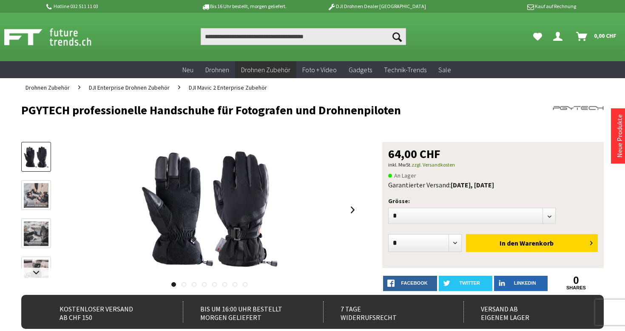
drag, startPoint x: 17, startPoint y: 110, endPoint x: 426, endPoint y: 116, distance: 408.8
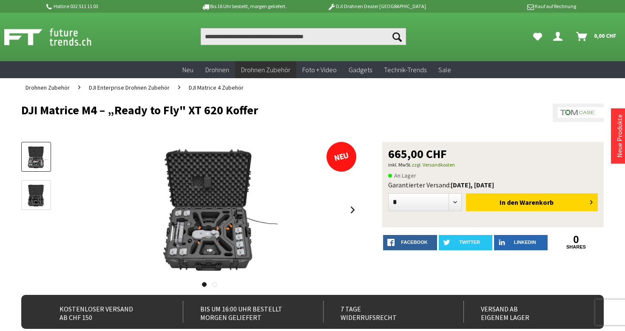
drag, startPoint x: 7, startPoint y: 110, endPoint x: 300, endPoint y: 115, distance: 292.8
copy h1 "DJI Matrice M4 – „Ready to Fly" XT 620 Koffer"
click at [300, 115] on h1 "DJI Matrice M4 – „Ready to Fly" XT 620 Koffer" at bounding box center [254, 110] width 466 height 13
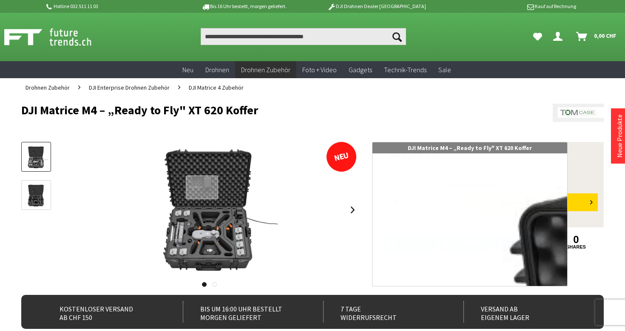
click at [204, 190] on div at bounding box center [202, 187] width 33 height 24
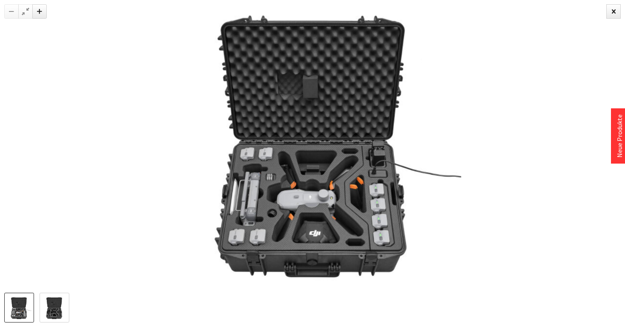
click at [263, 208] on img at bounding box center [314, 146] width 293 height 293
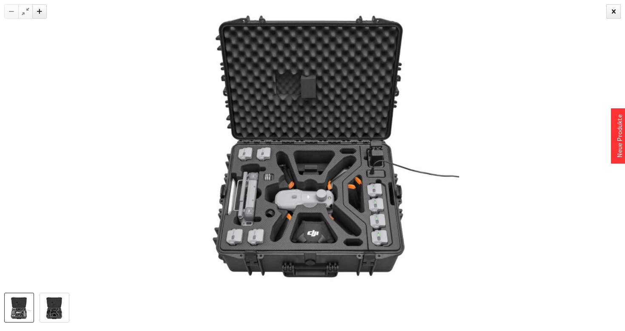
click at [61, 302] on img at bounding box center [54, 308] width 25 height 25
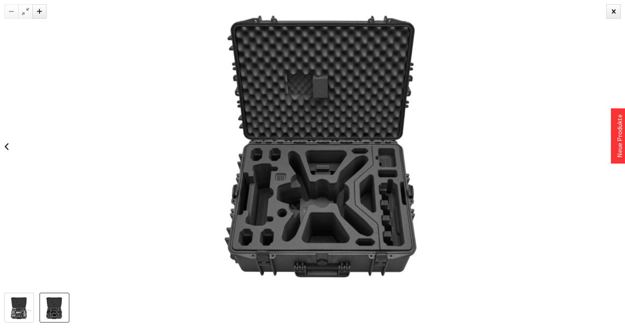
click at [292, 161] on img at bounding box center [324, 146] width 293 height 293
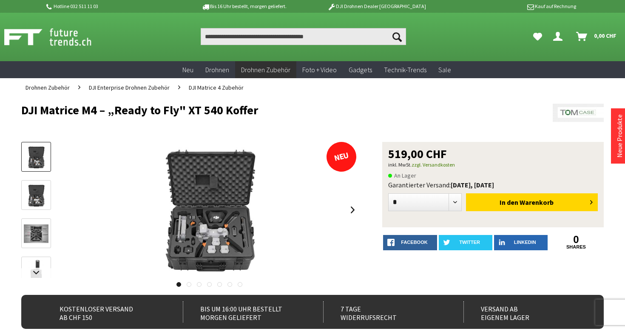
drag, startPoint x: 14, startPoint y: 110, endPoint x: 302, endPoint y: 113, distance: 288.5
copy h1 "DJI Matrice M4 – „Ready to Fly" XT 540 Koffer"
click at [302, 113] on h1 "DJI Matrice M4 – „Ready to Fly" XT 540 Koffer" at bounding box center [254, 110] width 466 height 13
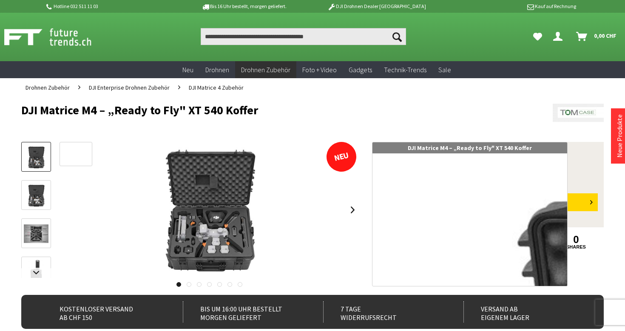
click at [182, 208] on img at bounding box center [209, 210] width 136 height 136
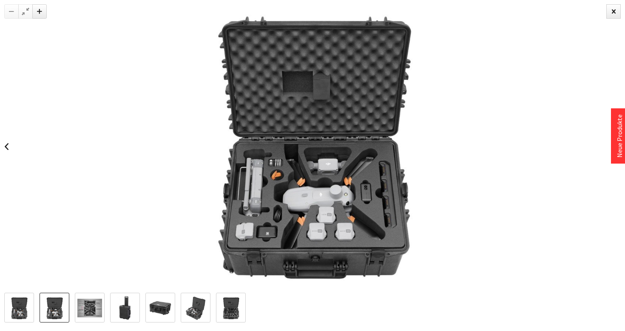
click at [60, 298] on img at bounding box center [54, 308] width 25 height 25
click at [93, 297] on img at bounding box center [89, 308] width 25 height 25
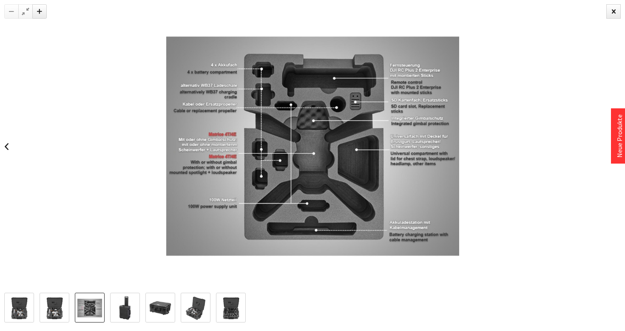
click at [131, 310] on img at bounding box center [125, 308] width 25 height 25
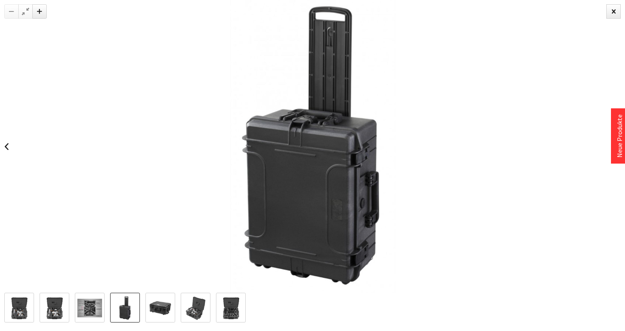
click at [149, 304] on img at bounding box center [160, 308] width 25 height 25
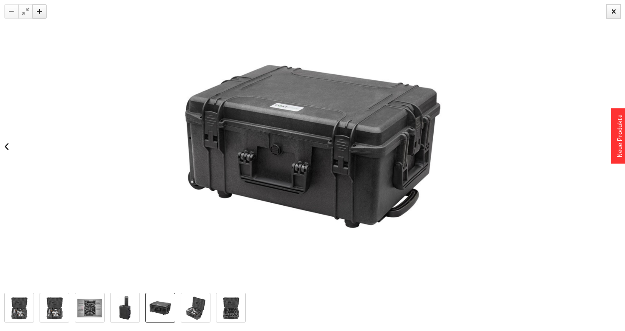
click at [204, 307] on img at bounding box center [195, 308] width 25 height 25
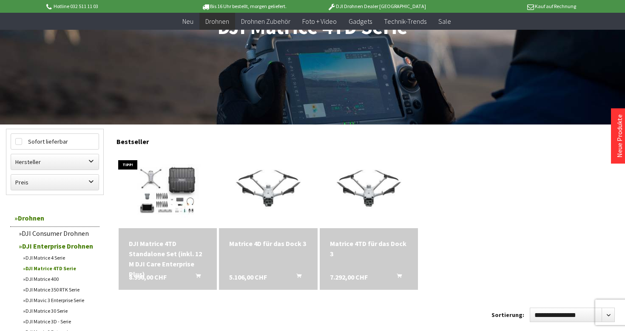
scroll to position [158, 0]
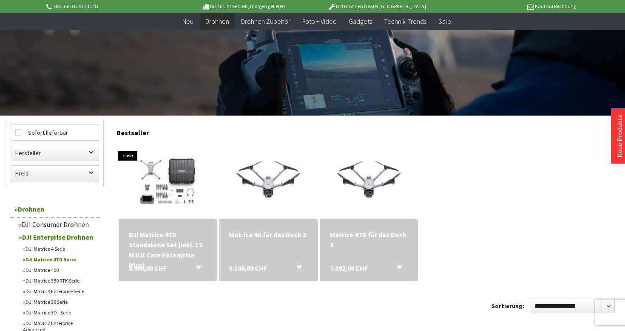
click at [261, 288] on div "**********" at bounding box center [367, 297] width 502 height 355
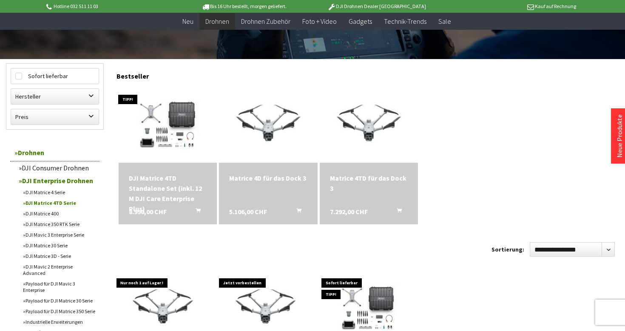
scroll to position [216, 0]
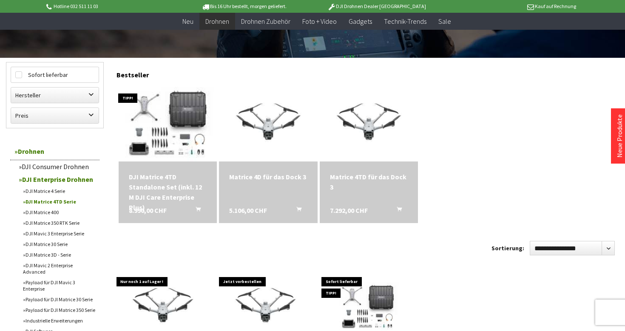
click at [181, 155] on img at bounding box center [168, 123] width 138 height 99
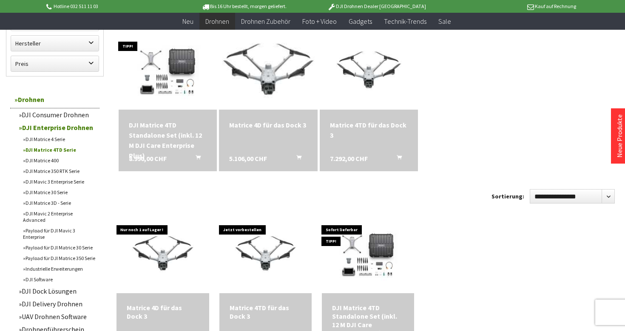
scroll to position [259, 0]
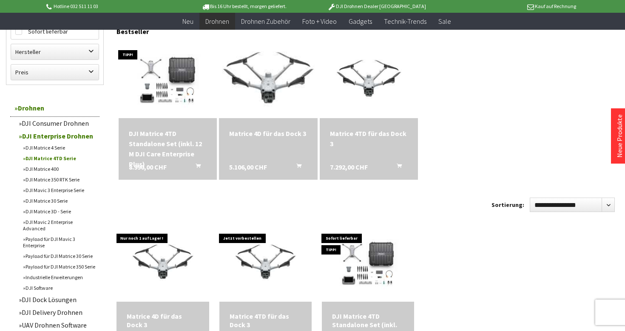
click at [271, 99] on img at bounding box center [268, 79] width 138 height 103
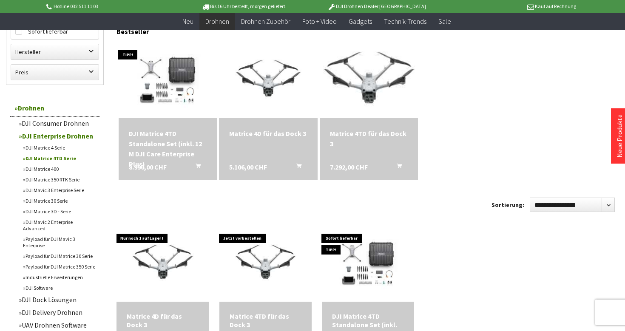
click at [369, 92] on img at bounding box center [369, 79] width 138 height 103
click at [42, 170] on link "DJI Matrice 400" at bounding box center [59, 169] width 81 height 11
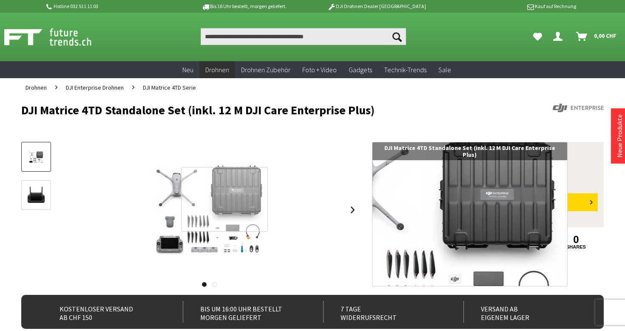
click at [224, 199] on div at bounding box center [224, 199] width 87 height 64
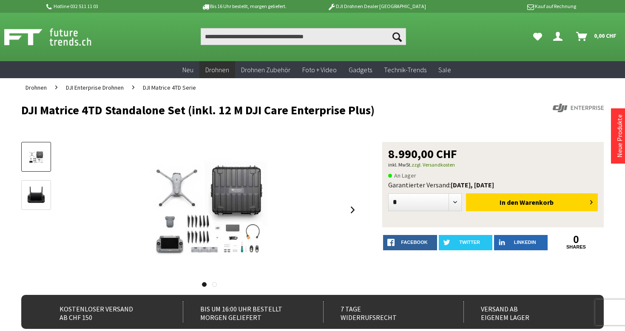
click at [33, 184] on img at bounding box center [36, 195] width 25 height 25
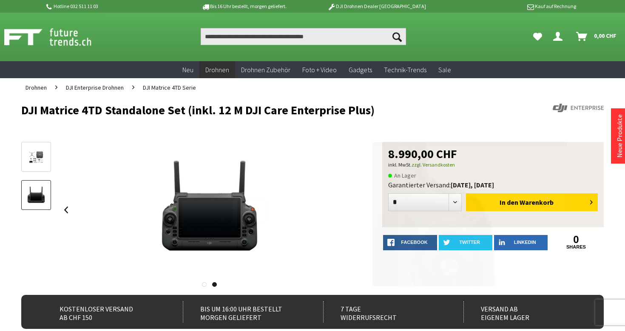
click at [233, 210] on div at bounding box center [249, 210] width 33 height 24
drag, startPoint x: 11, startPoint y: 112, endPoint x: 376, endPoint y: 112, distance: 364.5
copy h1 "DJI Matrice 4TD Standalone Set (inkl. 12 M DJI Care Enterprise Plus)"
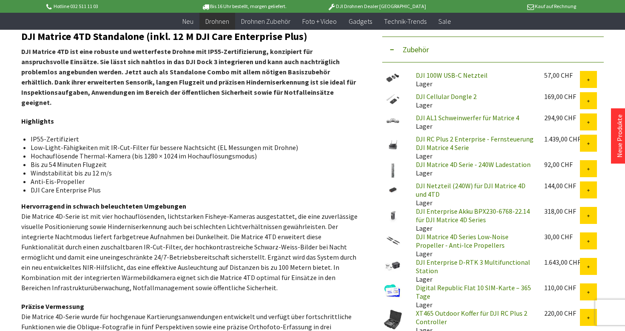
scroll to position [324, 0]
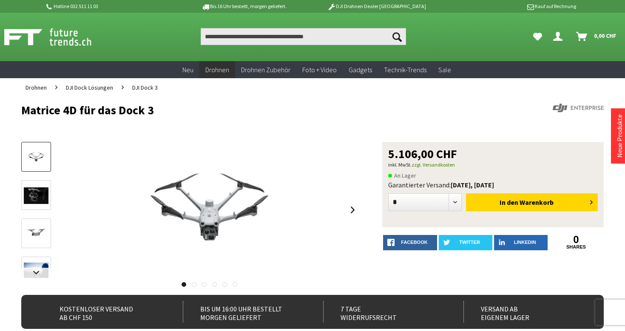
drag, startPoint x: 17, startPoint y: 113, endPoint x: 156, endPoint y: 112, distance: 138.9
copy h1 "Matrice 4D für das Dock 3"
click at [156, 112] on h1 "Matrice 4D für das Dock 3" at bounding box center [254, 110] width 466 height 13
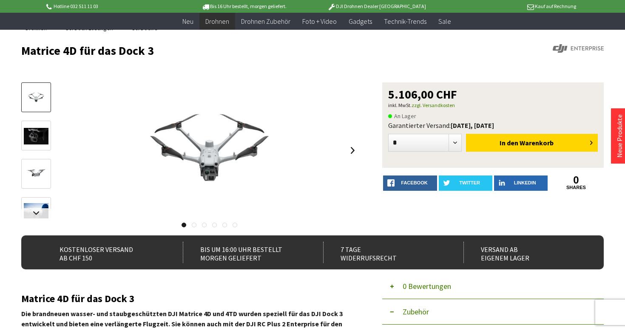
scroll to position [54, 0]
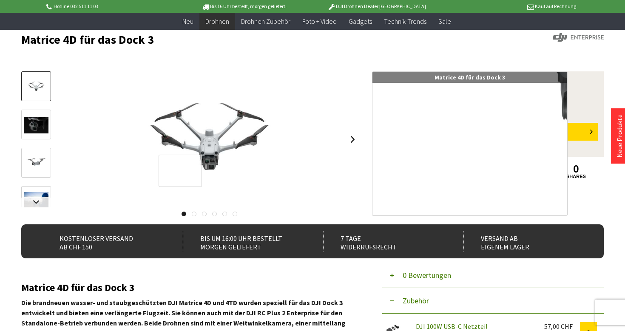
click at [202, 155] on div at bounding box center [179, 171] width 43 height 32
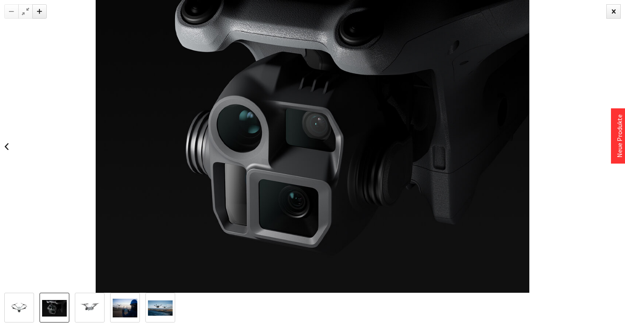
click at [62, 301] on img at bounding box center [54, 308] width 25 height 17
click at [107, 304] on div at bounding box center [91, 308] width 175 height 30
click at [91, 306] on img at bounding box center [89, 308] width 25 height 25
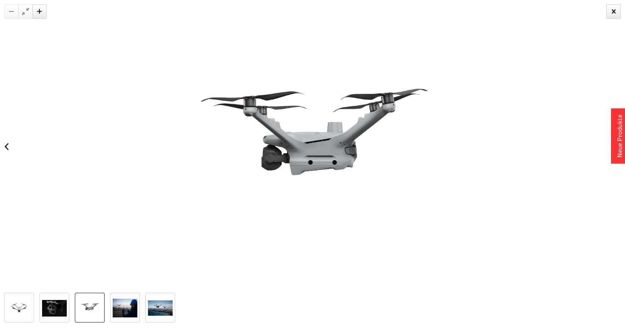
click at [115, 312] on img at bounding box center [125, 308] width 25 height 19
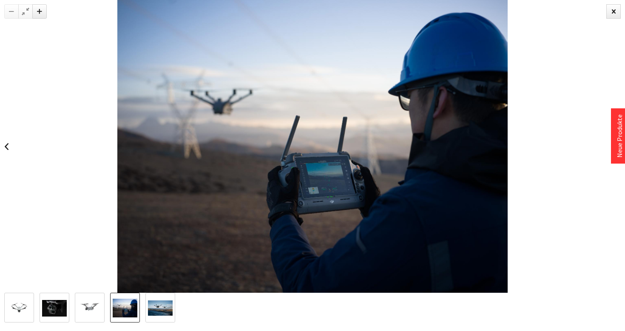
click at [158, 322] on div at bounding box center [312, 312] width 625 height 38
click at [161, 309] on img at bounding box center [160, 307] width 25 height 15
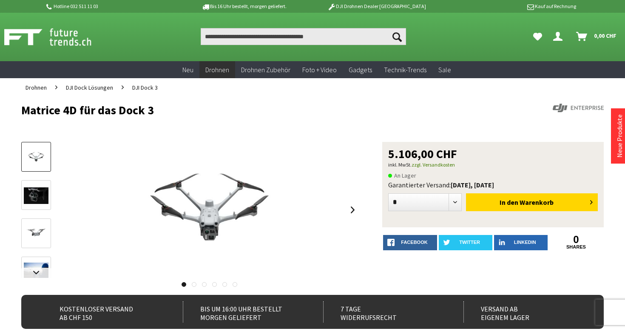
scroll to position [0, 0]
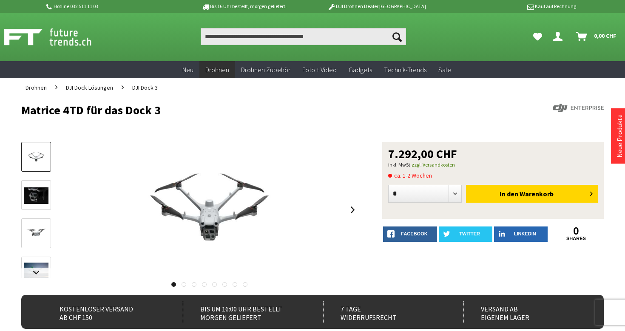
drag, startPoint x: 19, startPoint y: 110, endPoint x: 189, endPoint y: 110, distance: 170.4
copy h1 "Matrice 4TD für das Dock 3"
click at [189, 110] on h1 "Matrice 4TD für das Dock 3" at bounding box center [254, 110] width 466 height 13
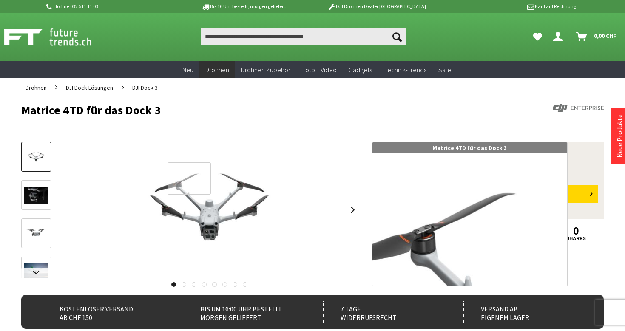
click at [189, 178] on div at bounding box center [188, 178] width 43 height 32
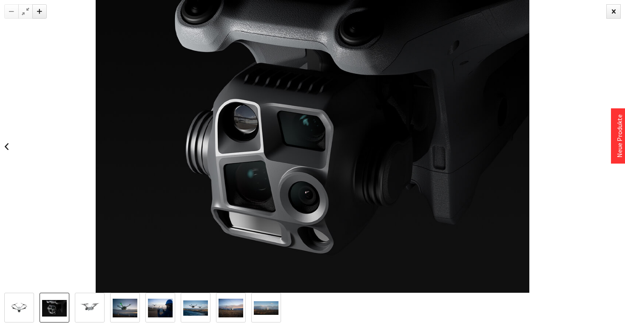
drag, startPoint x: 95, startPoint y: 297, endPoint x: 85, endPoint y: 308, distance: 15.1
click at [85, 308] on img at bounding box center [89, 308] width 25 height 25
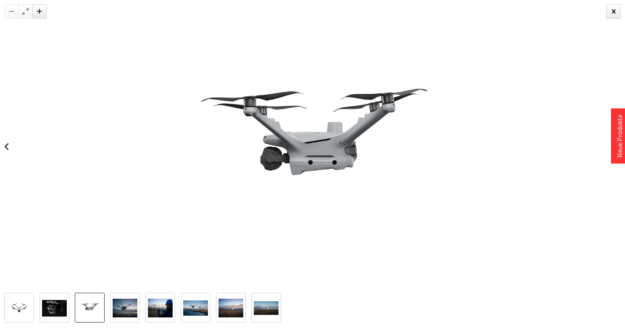
click at [111, 314] on link at bounding box center [125, 308] width 30 height 30
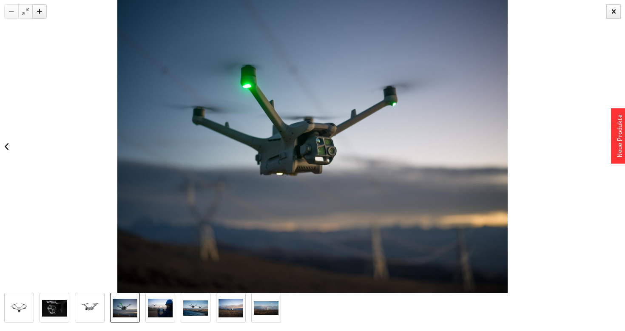
click at [177, 305] on div at bounding box center [144, 308] width 281 height 30
click at [193, 303] on img at bounding box center [195, 307] width 25 height 15
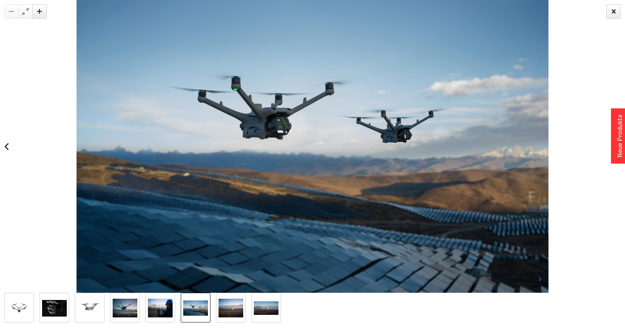
click at [220, 307] on img at bounding box center [230, 308] width 25 height 19
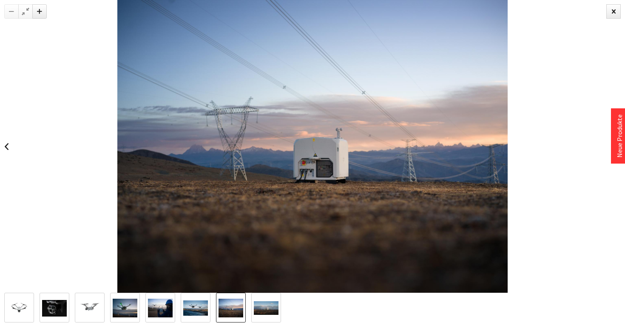
click at [264, 308] on img at bounding box center [266, 308] width 25 height 14
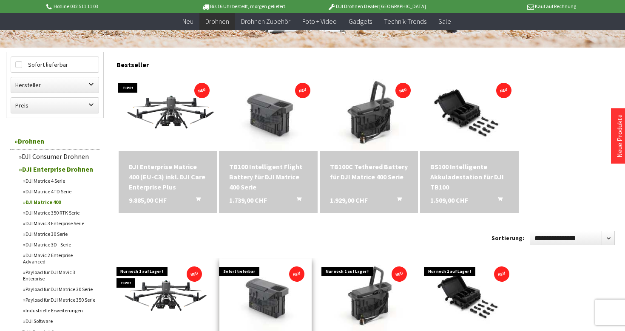
scroll to position [215, 0]
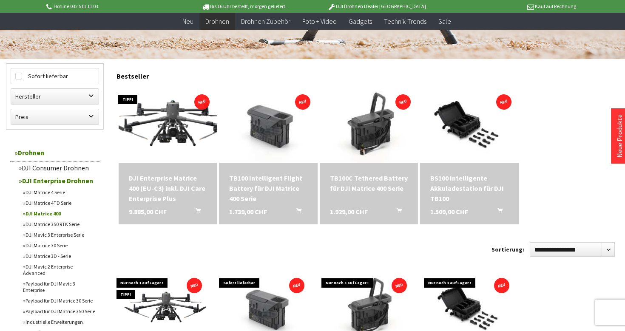
click at [155, 102] on img at bounding box center [168, 125] width 138 height 78
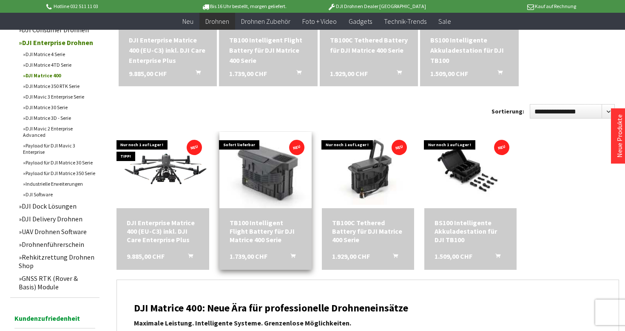
scroll to position [353, 0]
click at [253, 170] on img at bounding box center [265, 170] width 129 height 98
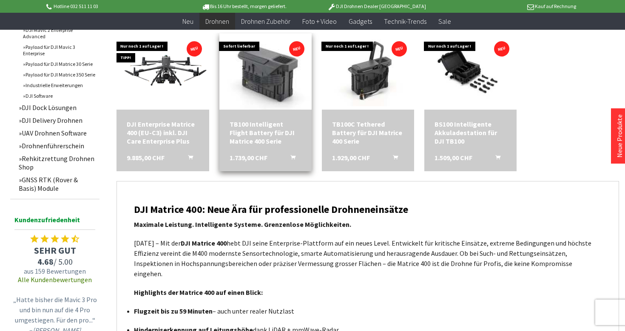
scroll to position [448, 0]
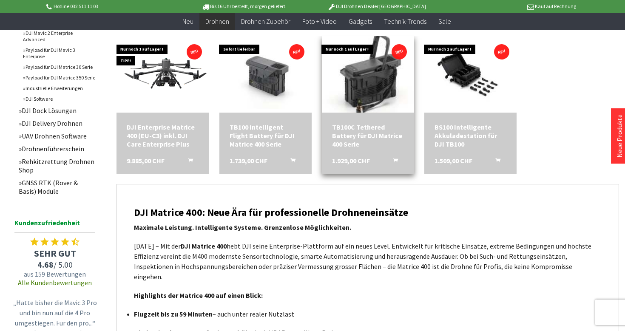
click at [371, 93] on img at bounding box center [367, 74] width 129 height 98
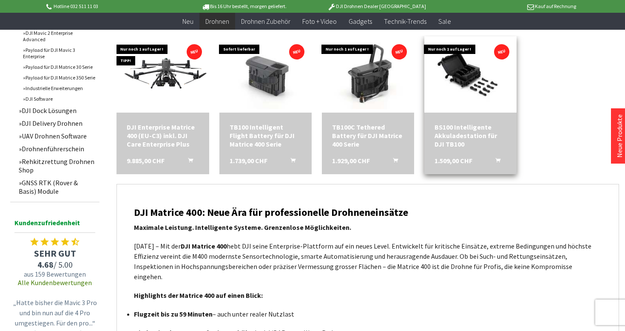
click at [486, 139] on div "BS100 Intelligente Akkuladestation für DJI TB100" at bounding box center [470, 135] width 72 height 25
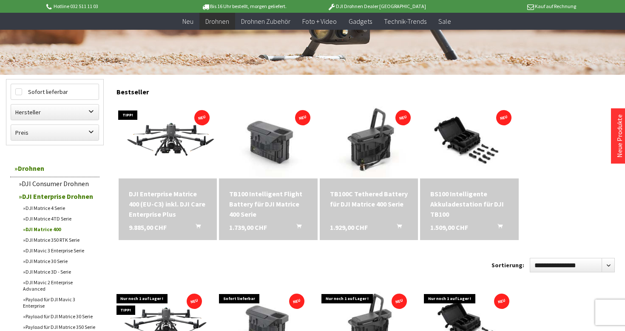
scroll to position [119, 0]
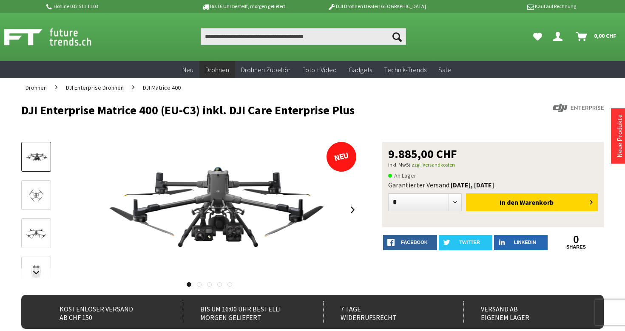
drag, startPoint x: 19, startPoint y: 109, endPoint x: 357, endPoint y: 111, distance: 337.8
copy h1 "DJI Enterprise Matrice 400 (EU-C3) inkl. DJI Care Enterprise Plus"
click at [158, 147] on img at bounding box center [209, 210] width 241 height 136
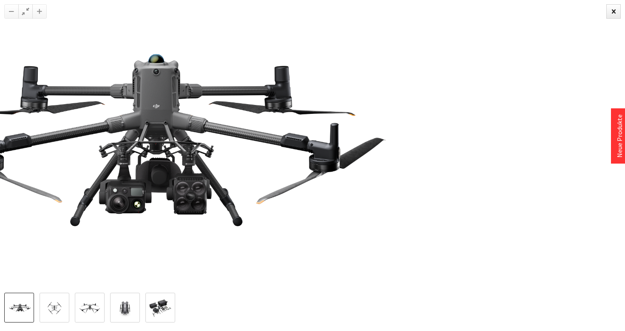
click at [53, 308] on img at bounding box center [54, 308] width 25 height 14
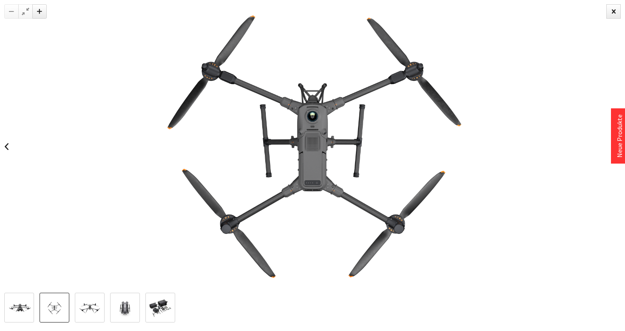
click at [291, 185] on img at bounding box center [312, 146] width 520 height 293
drag, startPoint x: 88, startPoint y: 308, endPoint x: 93, endPoint y: 300, distance: 9.3
click at [88, 308] on img at bounding box center [89, 308] width 25 height 14
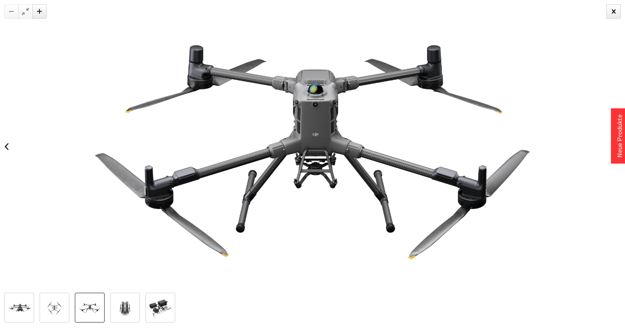
click at [121, 305] on img at bounding box center [125, 308] width 25 height 19
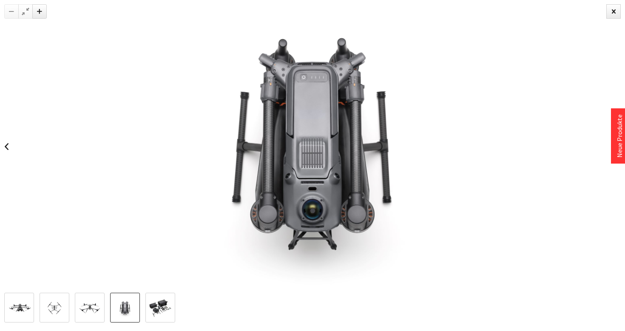
click at [164, 310] on img at bounding box center [160, 308] width 25 height 19
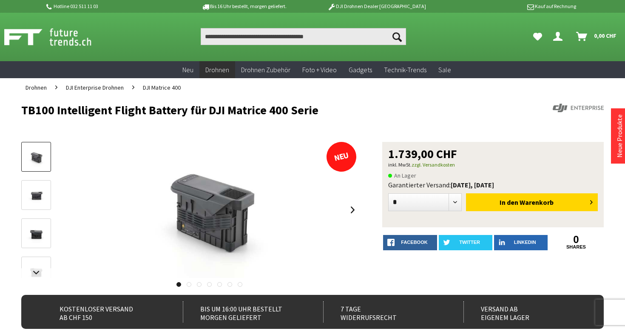
drag, startPoint x: 14, startPoint y: 107, endPoint x: 324, endPoint y: 116, distance: 310.3
drag, startPoint x: 324, startPoint y: 112, endPoint x: 15, endPoint y: 116, distance: 309.3
copy h1 "TB100 Intelligent Flight Battery für DJI Matrice 400 Serie"
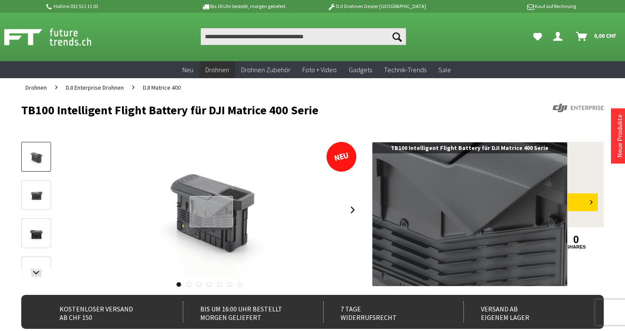
click at [211, 212] on div at bounding box center [210, 212] width 43 height 32
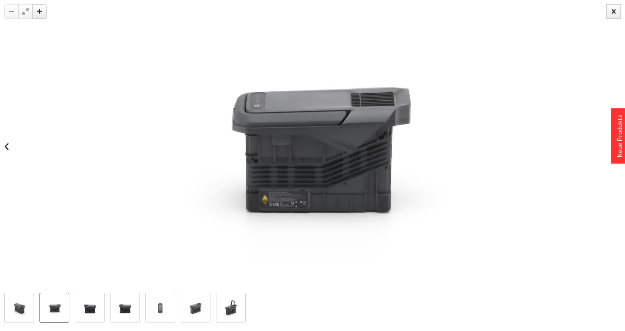
click at [54, 316] on img at bounding box center [54, 308] width 25 height 19
click at [87, 306] on img at bounding box center [89, 308] width 25 height 19
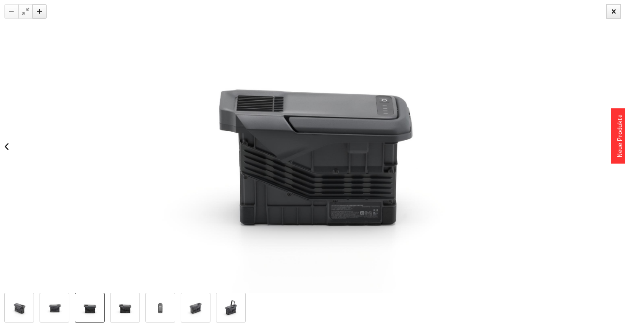
click at [127, 307] on img at bounding box center [125, 308] width 25 height 19
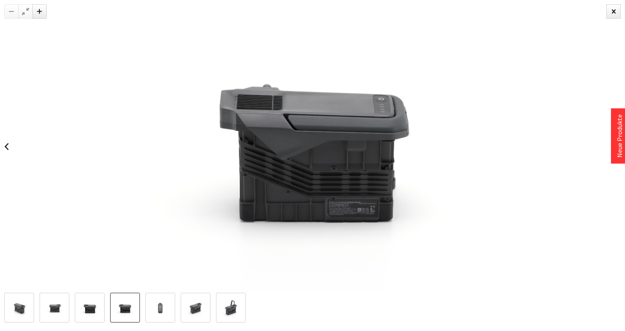
click at [164, 308] on img at bounding box center [160, 308] width 25 height 19
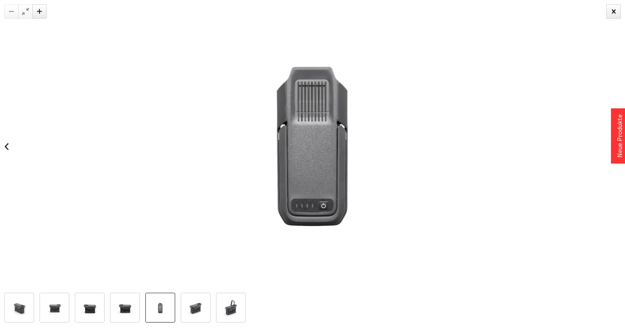
click at [200, 305] on img at bounding box center [195, 308] width 25 height 19
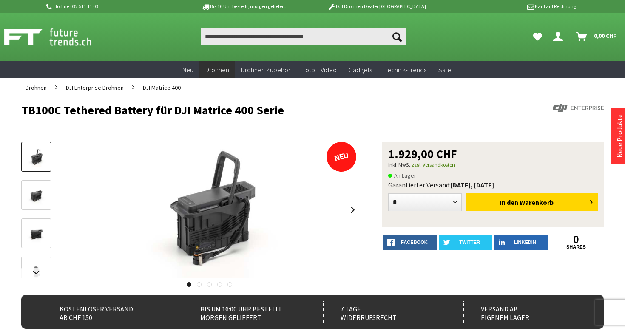
drag, startPoint x: 54, startPoint y: 105, endPoint x: 281, endPoint y: 109, distance: 226.9
copy h1 "TB100C Tethered Battery für DJI Matrice 400 Serie"
click at [281, 109] on h1 "TB100C Tethered Battery für DJI Matrice 400 Serie" at bounding box center [254, 110] width 466 height 13
click at [242, 193] on div at bounding box center [209, 210] width 300 height 136
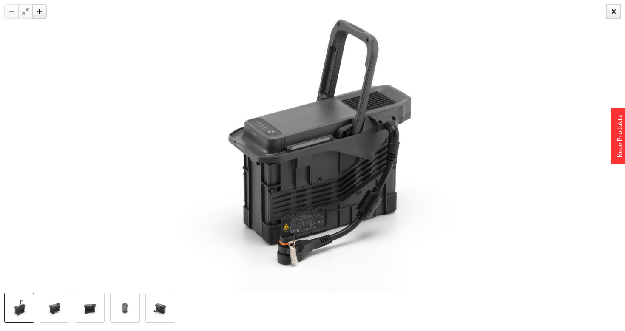
click at [339, 188] on img at bounding box center [312, 146] width 387 height 293
click at [49, 315] on img at bounding box center [54, 308] width 25 height 19
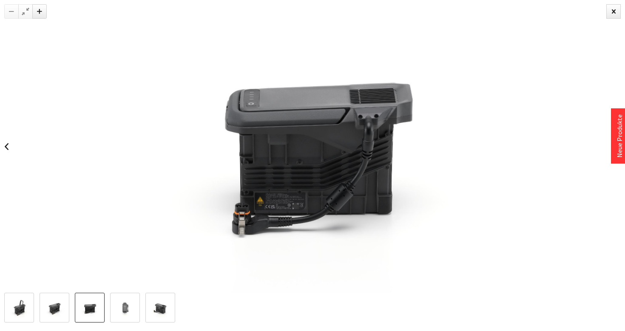
click at [86, 297] on link at bounding box center [90, 308] width 30 height 30
click at [115, 306] on img at bounding box center [125, 308] width 25 height 19
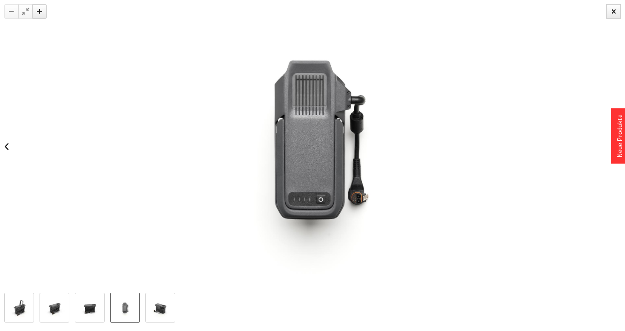
click at [154, 308] on img at bounding box center [160, 308] width 25 height 19
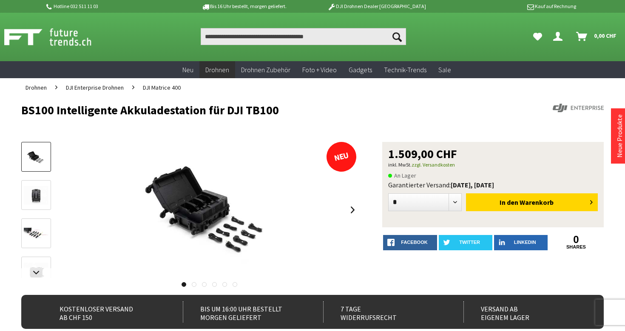
drag, startPoint x: 17, startPoint y: 113, endPoint x: 287, endPoint y: 110, distance: 269.8
copy h1 "BS100 Intelligente Akkuladestation für DJI TB100"
click at [287, 110] on h1 "BS100 Intelligente Akkuladestation für DJI TB100" at bounding box center [254, 110] width 466 height 13
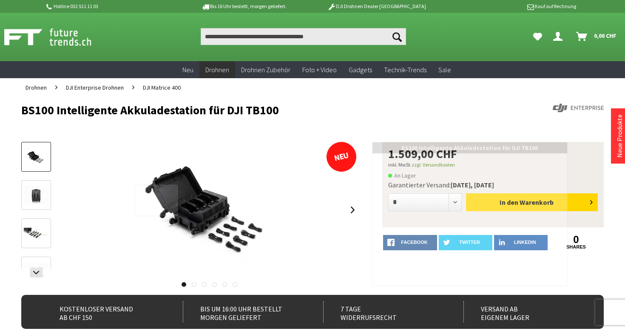
click at [165, 212] on div at bounding box center [155, 201] width 43 height 32
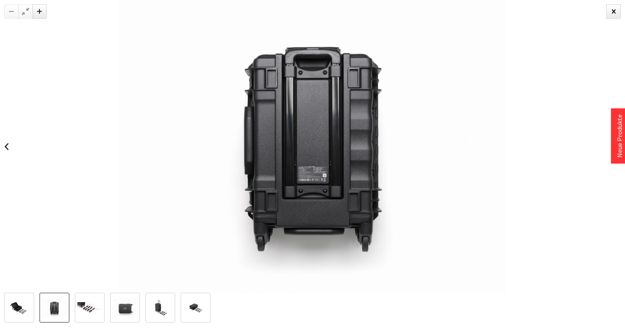
click at [45, 313] on img at bounding box center [54, 308] width 25 height 19
click at [81, 310] on img at bounding box center [89, 308] width 25 height 12
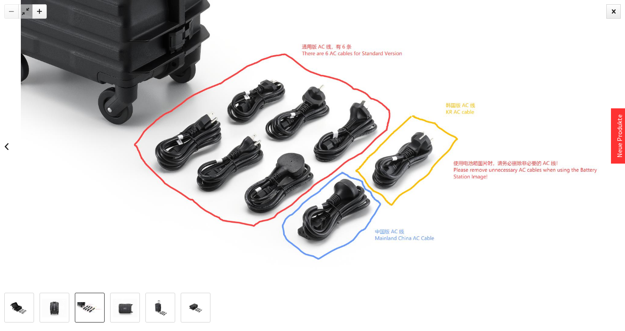
click at [128, 302] on img at bounding box center [125, 308] width 25 height 19
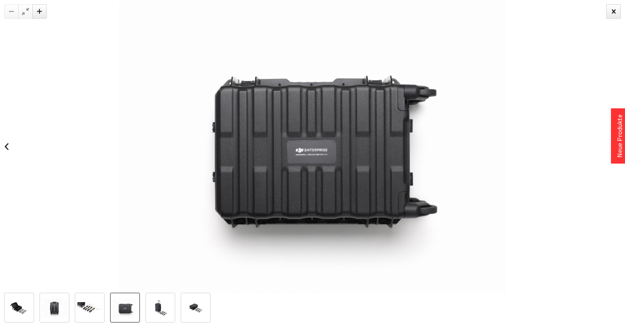
click at [155, 314] on img at bounding box center [160, 308] width 25 height 19
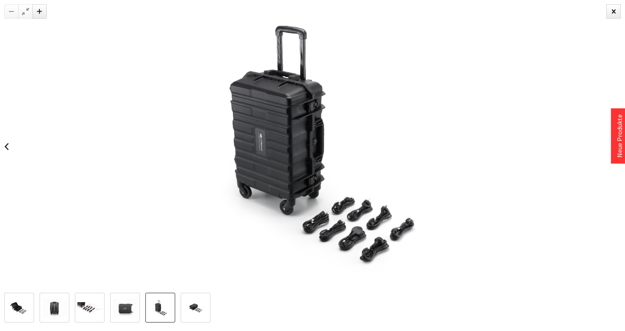
click at [185, 303] on img at bounding box center [195, 308] width 25 height 19
